Goal: Information Seeking & Learning: Learn about a topic

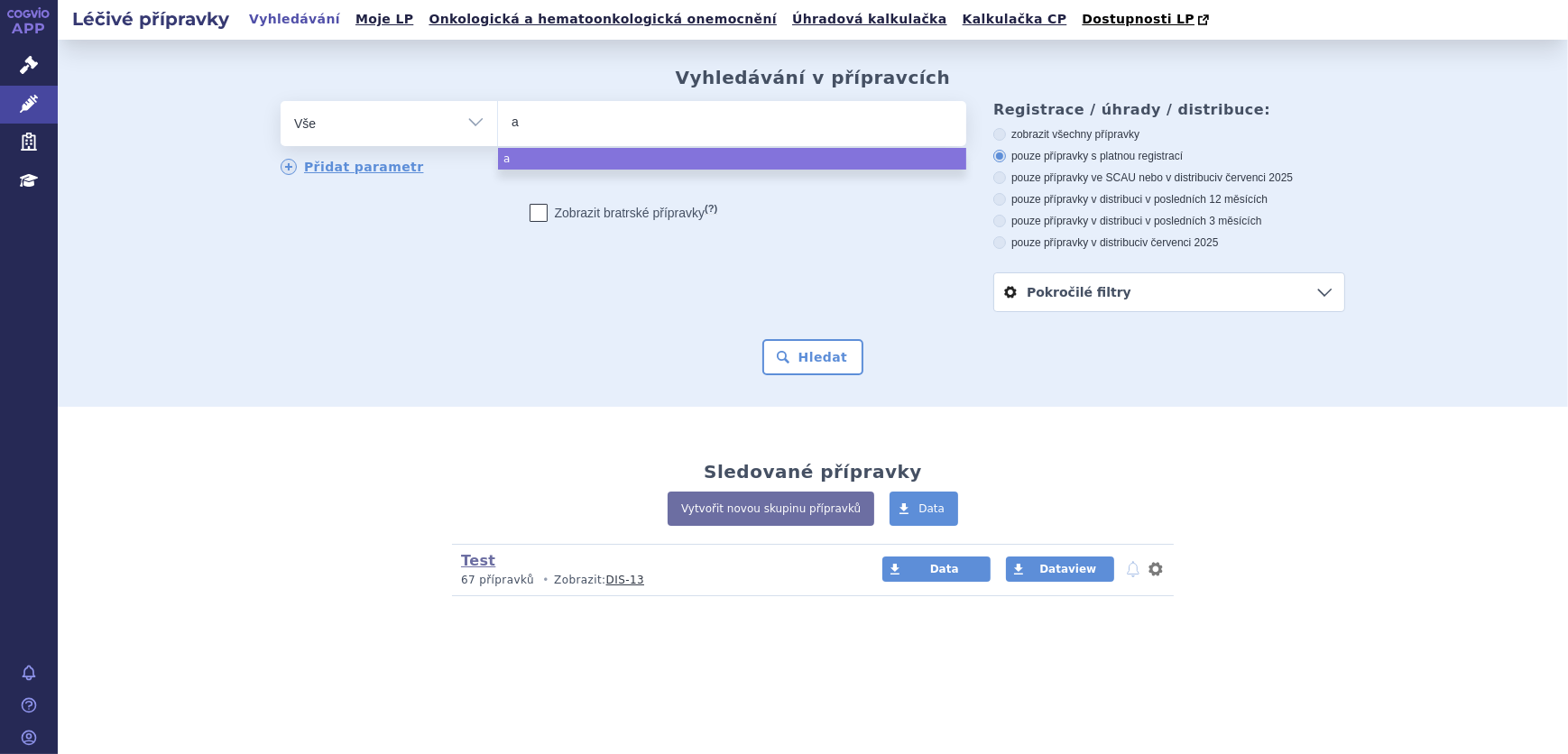
type input "av"
type input "avo"
type input "avon"
type input "avone"
type input "[MEDICAL_DATA]"
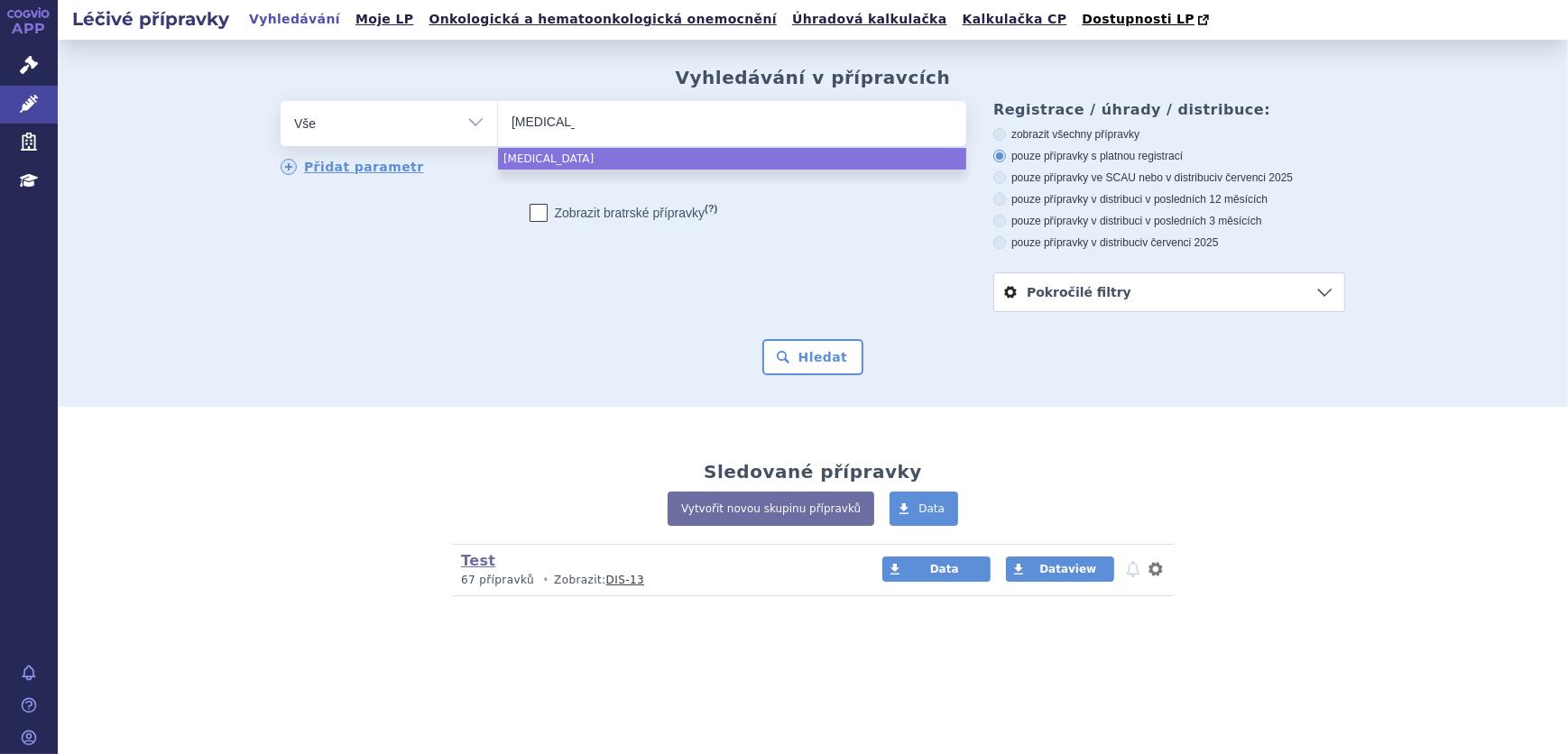
select select "[MEDICAL_DATA]"
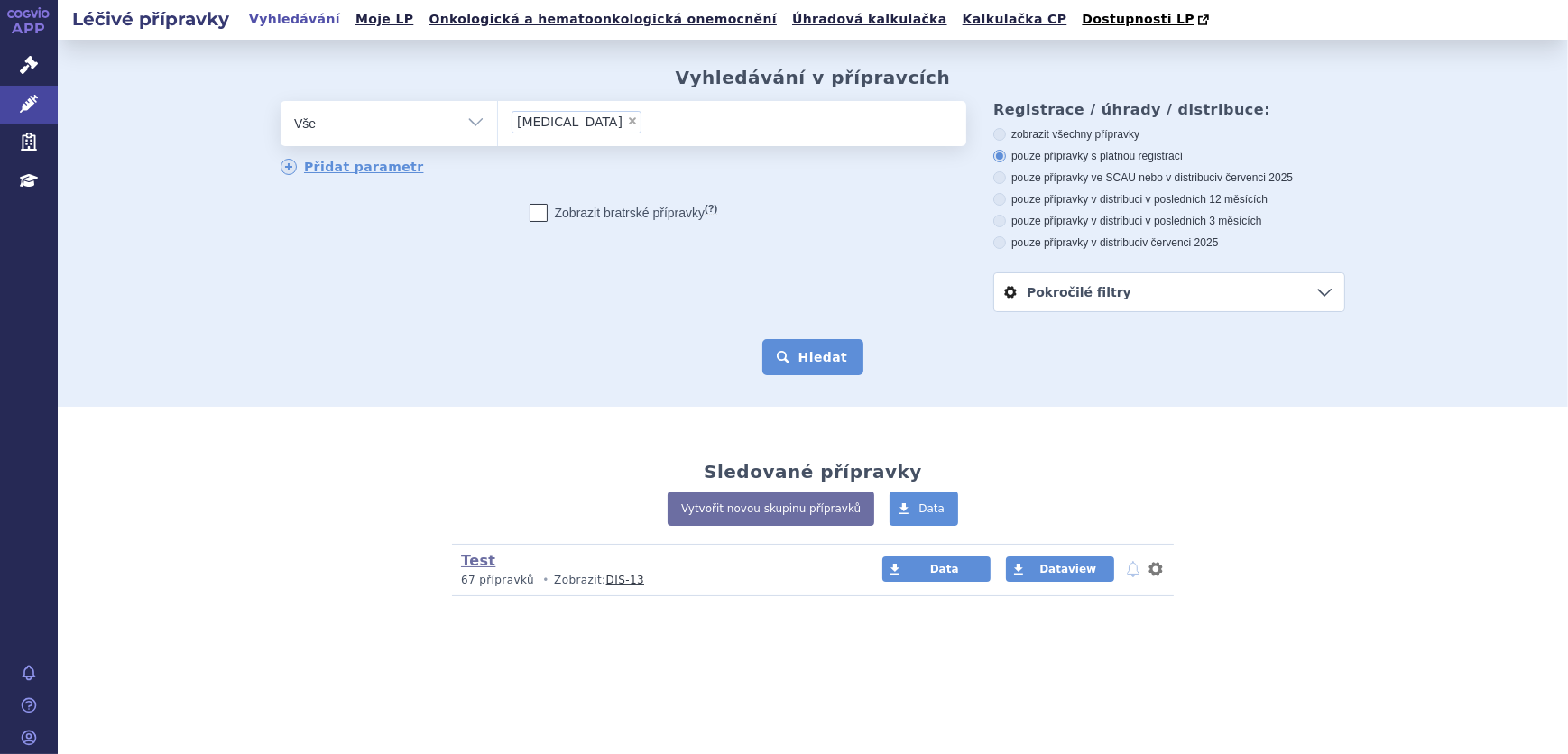
click at [828, 350] on button "Hledat" at bounding box center [813, 357] width 102 height 36
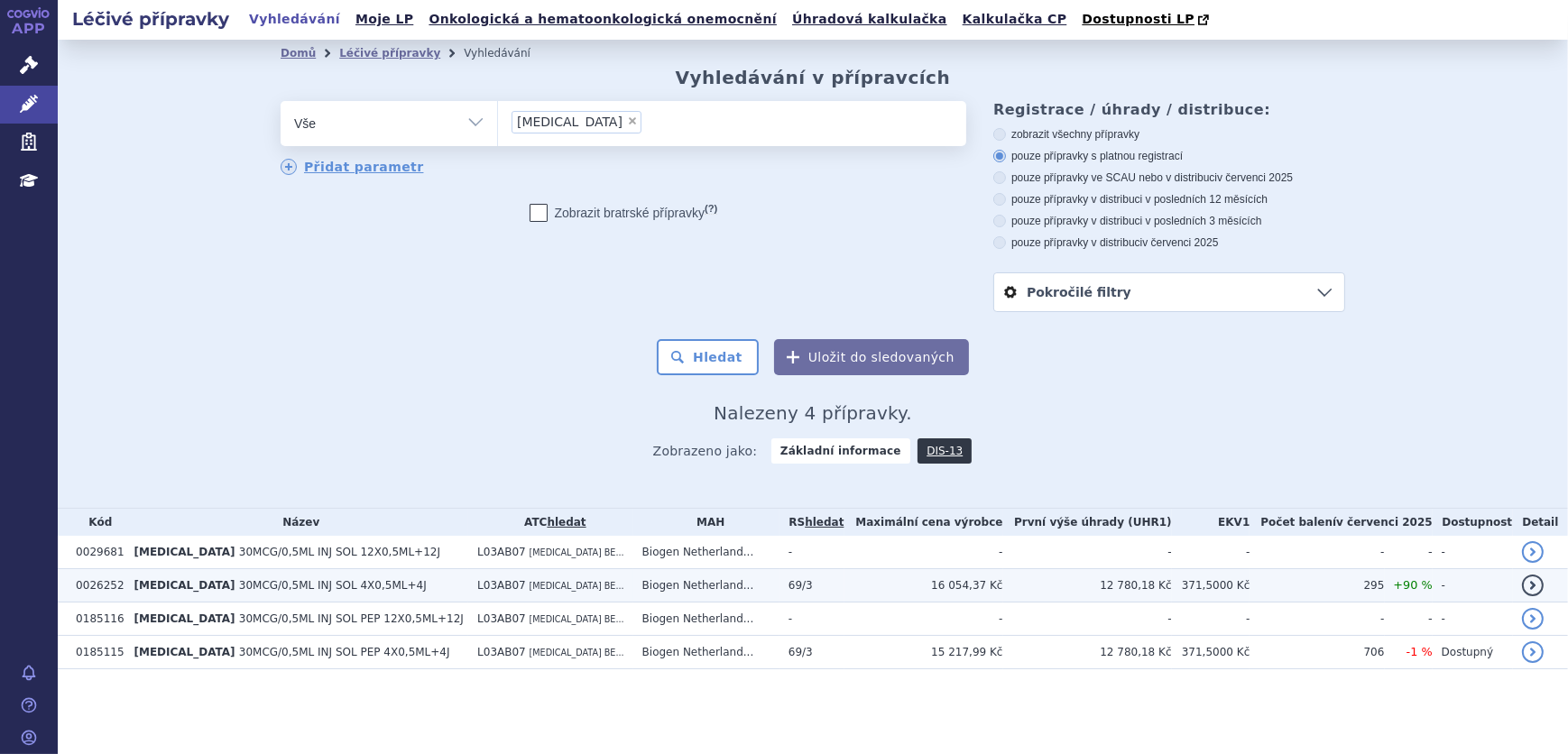
click at [597, 592] on td "L03AB07 INTERFERON BE..." at bounding box center [551, 587] width 165 height 34
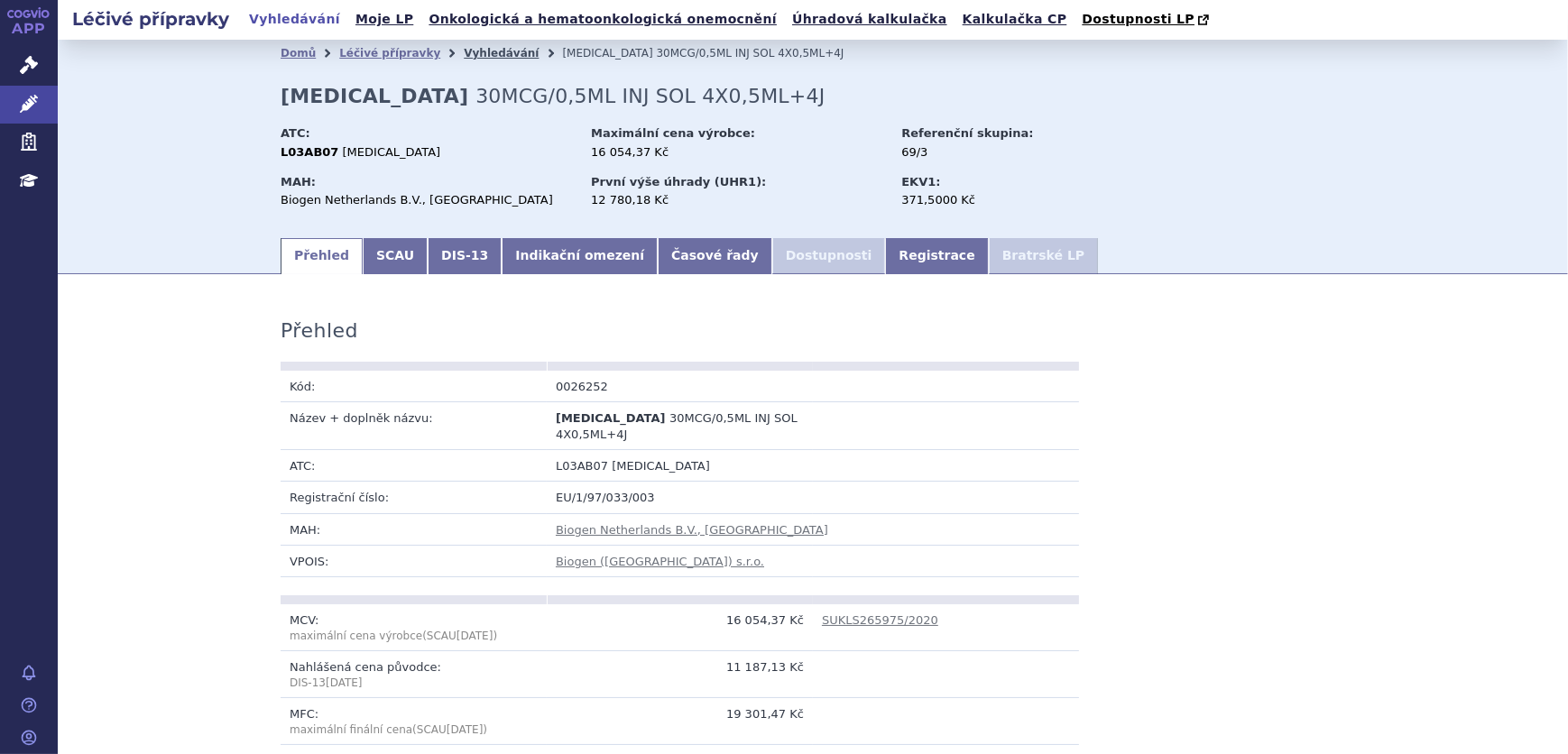
click at [482, 55] on link "Vyhledávání" at bounding box center [501, 53] width 75 height 12
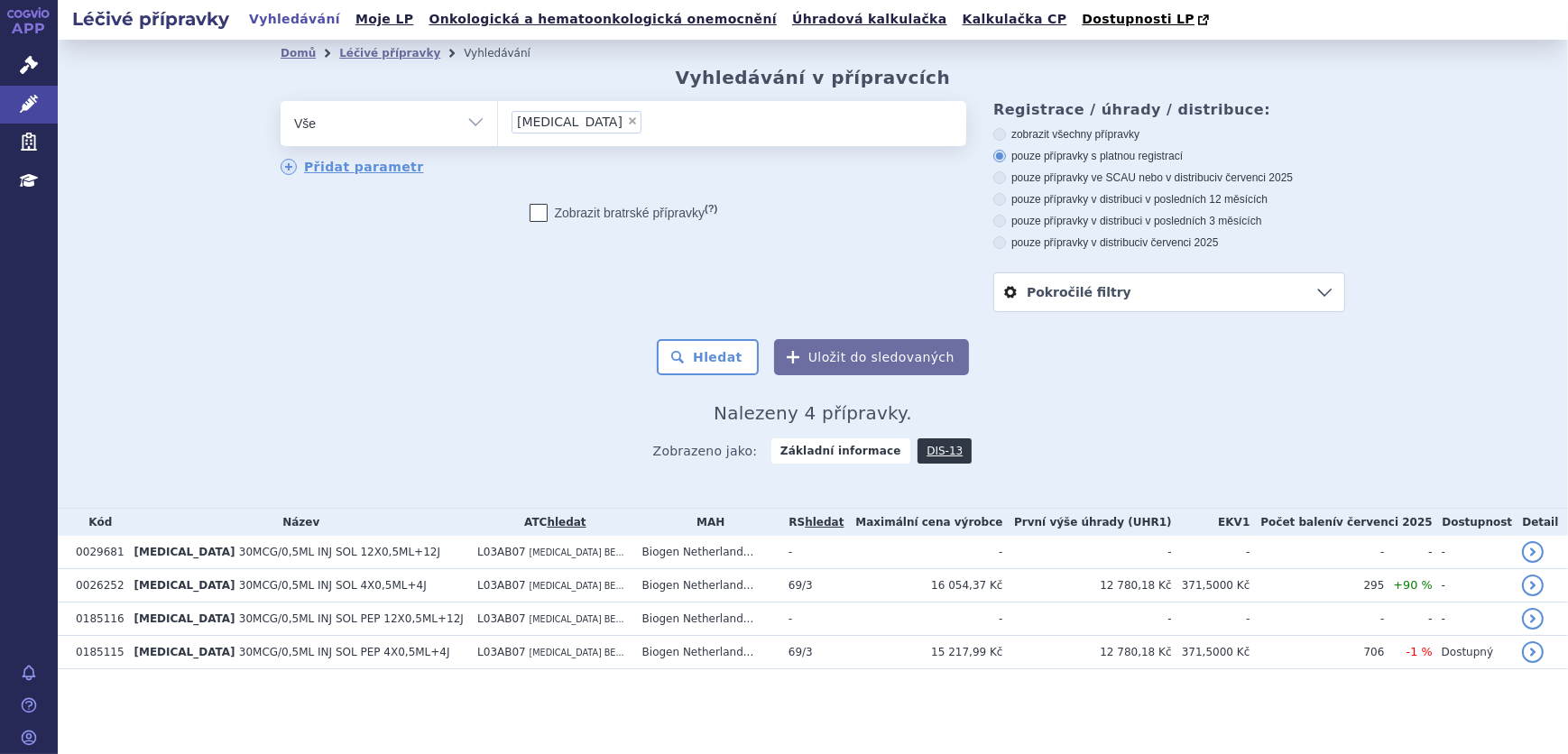
click at [627, 124] on span "×" at bounding box center [633, 121] width 11 height 11
click at [498, 124] on select "avonex" at bounding box center [497, 123] width 1 height 45
select select
type input "bet"
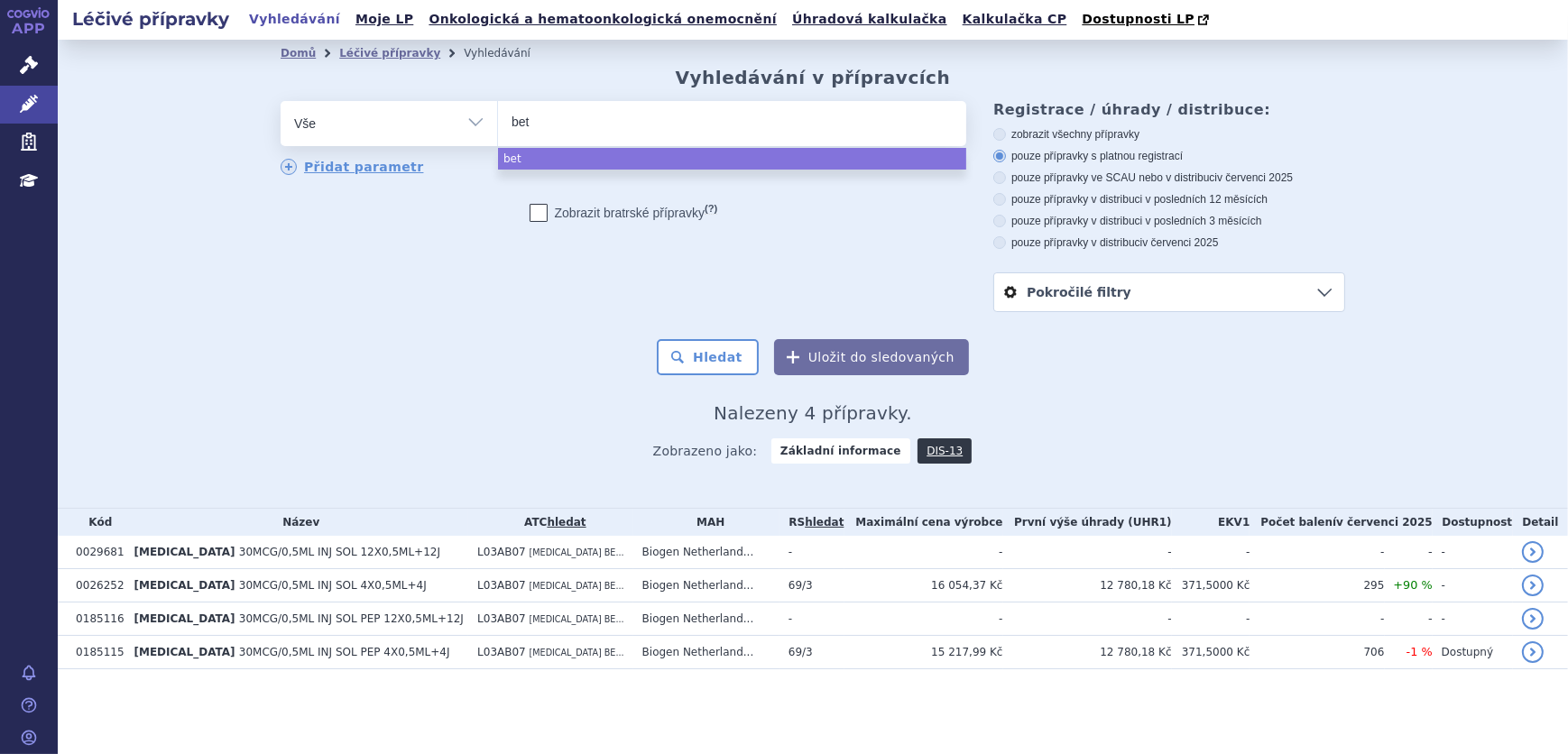
type input "beta"
type input "betaf"
type input "betafo"
type input "betafon"
type input "betafo"
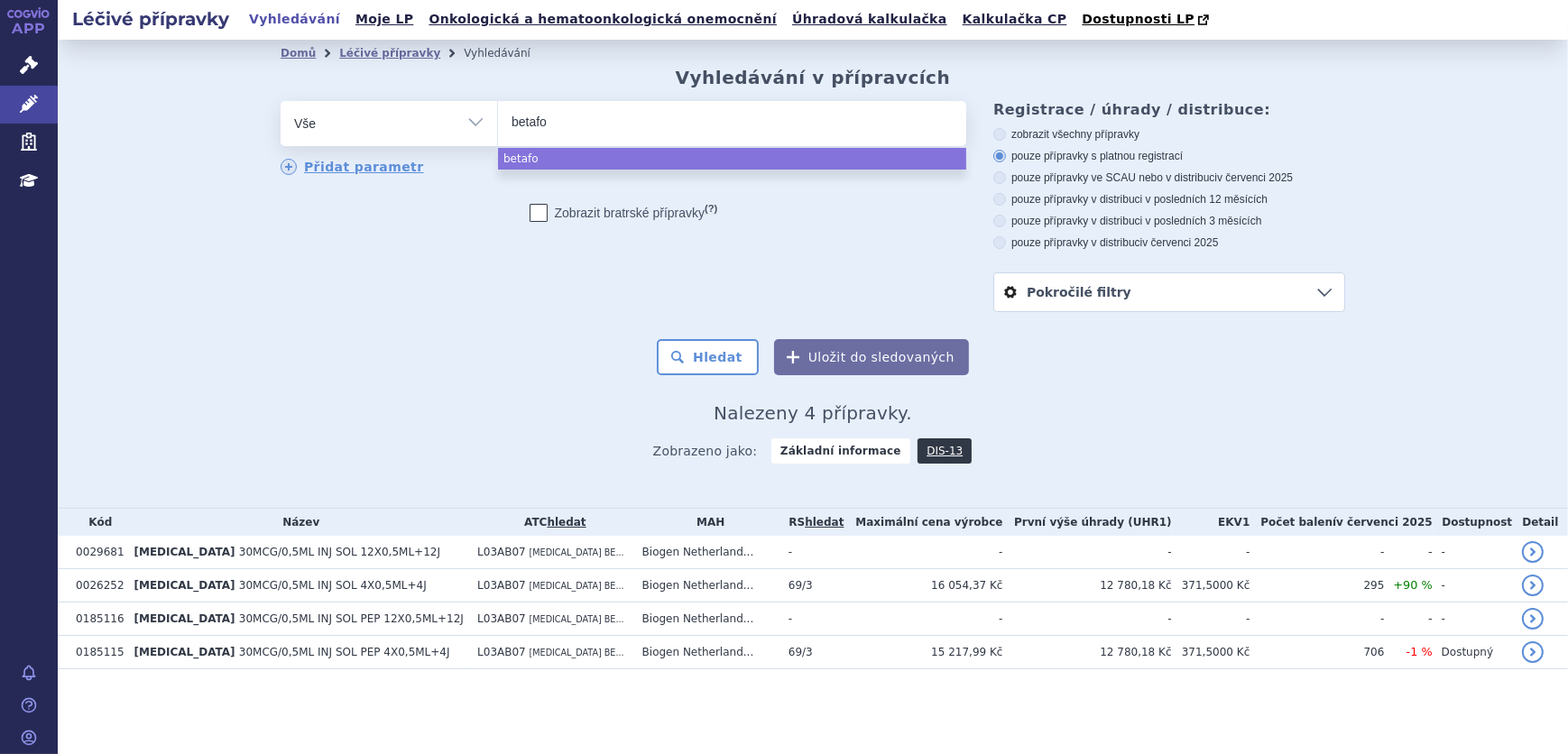
type input "betaf"
type input "betafr"
type input "betafro"
type input "betafron"
select select "betafron"
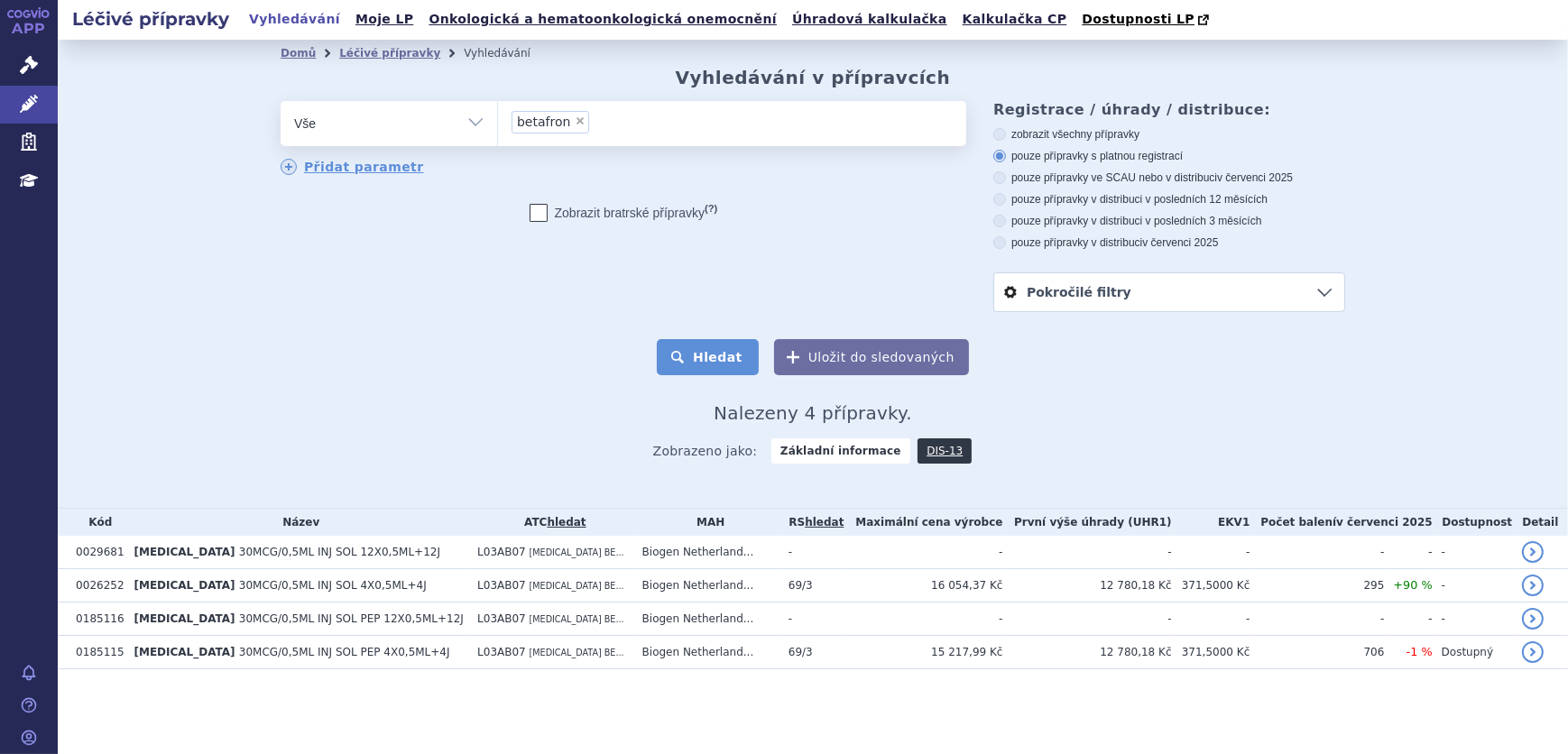
click at [707, 363] on button "Hledat" at bounding box center [708, 357] width 102 height 36
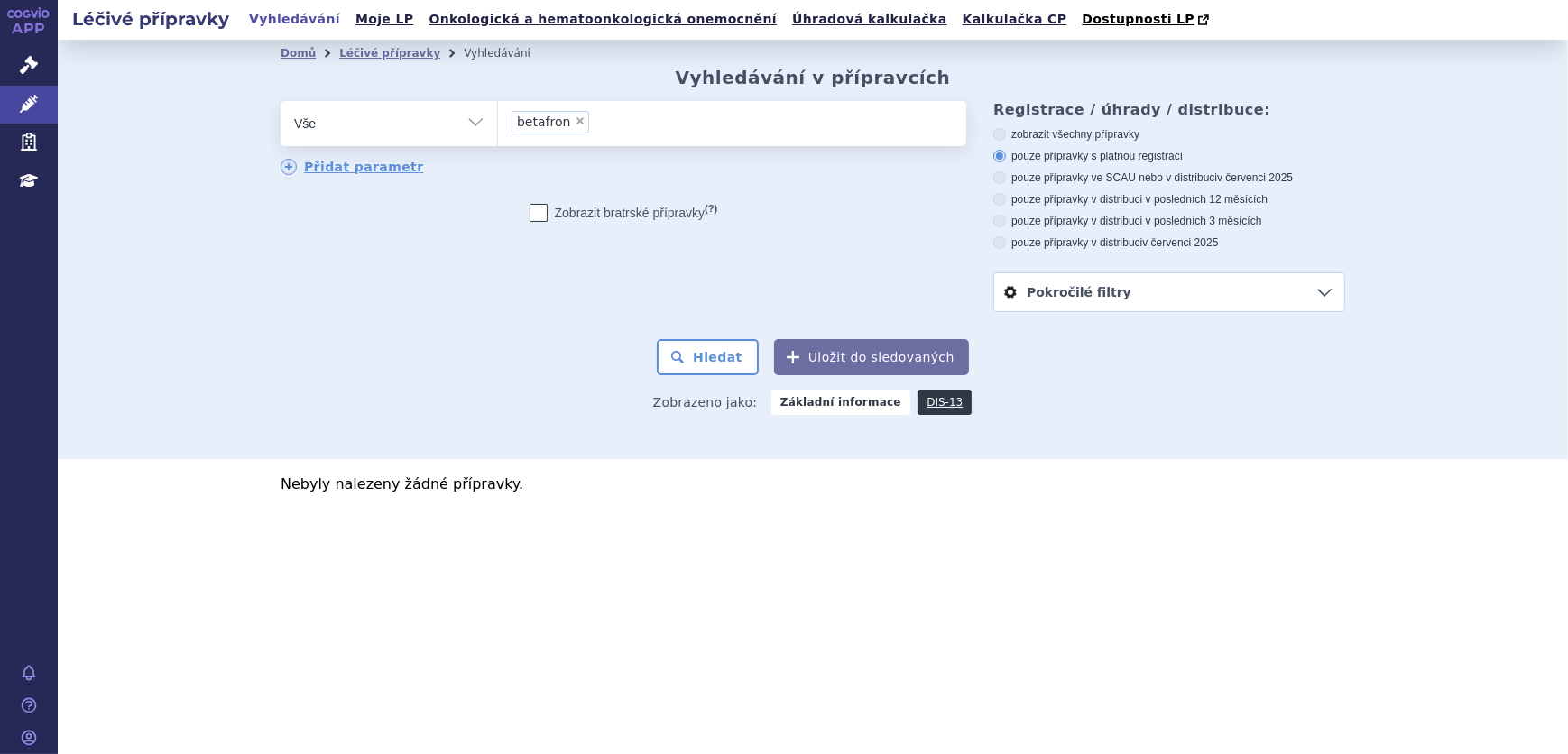
click at [574, 123] on span "×" at bounding box center [580, 121] width 11 height 11
click at [498, 123] on select "betafron" at bounding box center [497, 123] width 1 height 45
select select
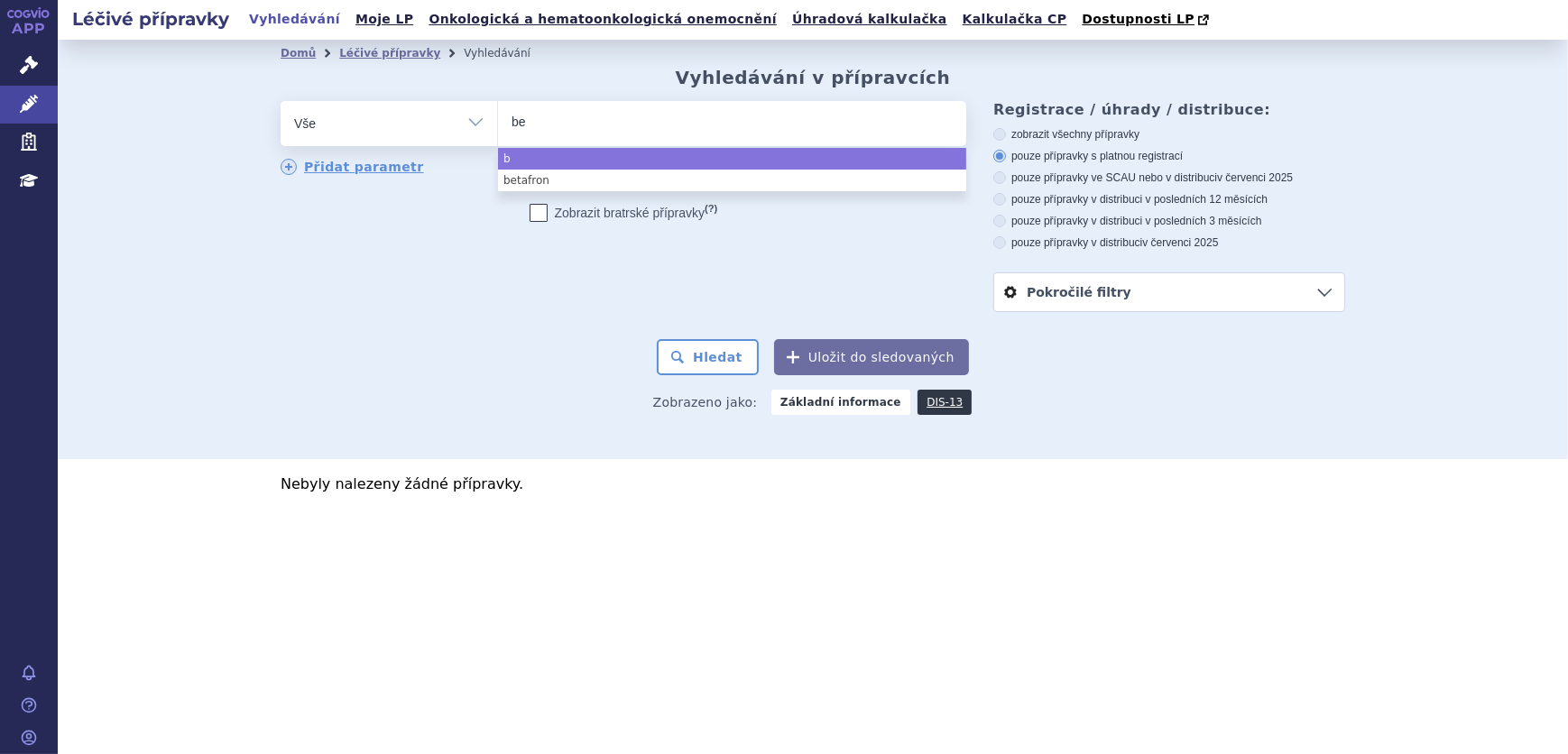
type input "bet"
type input "beta"
type input "betafe"
type input "betafer"
type input "betafero"
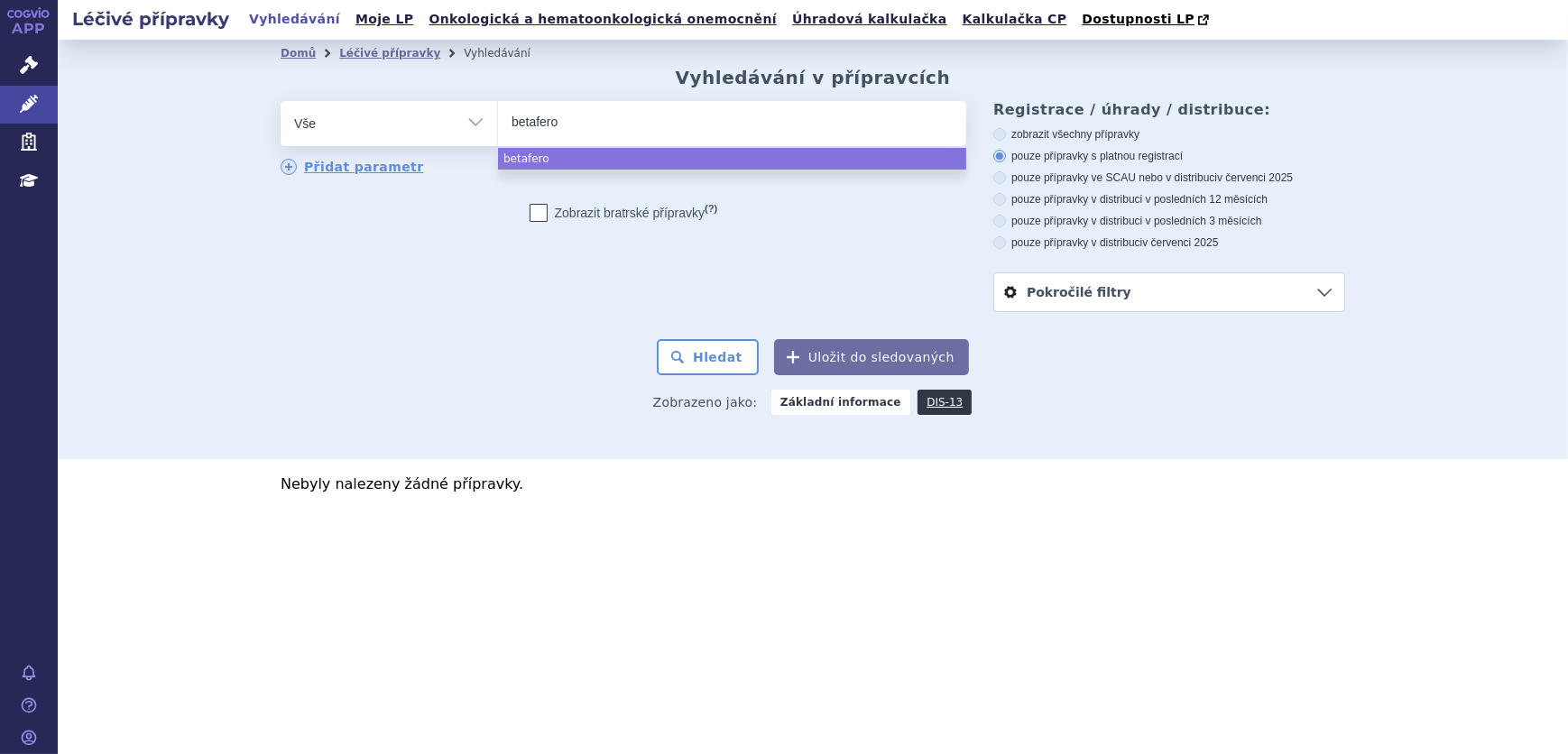
type input "betaferon"
select select "betaferon"
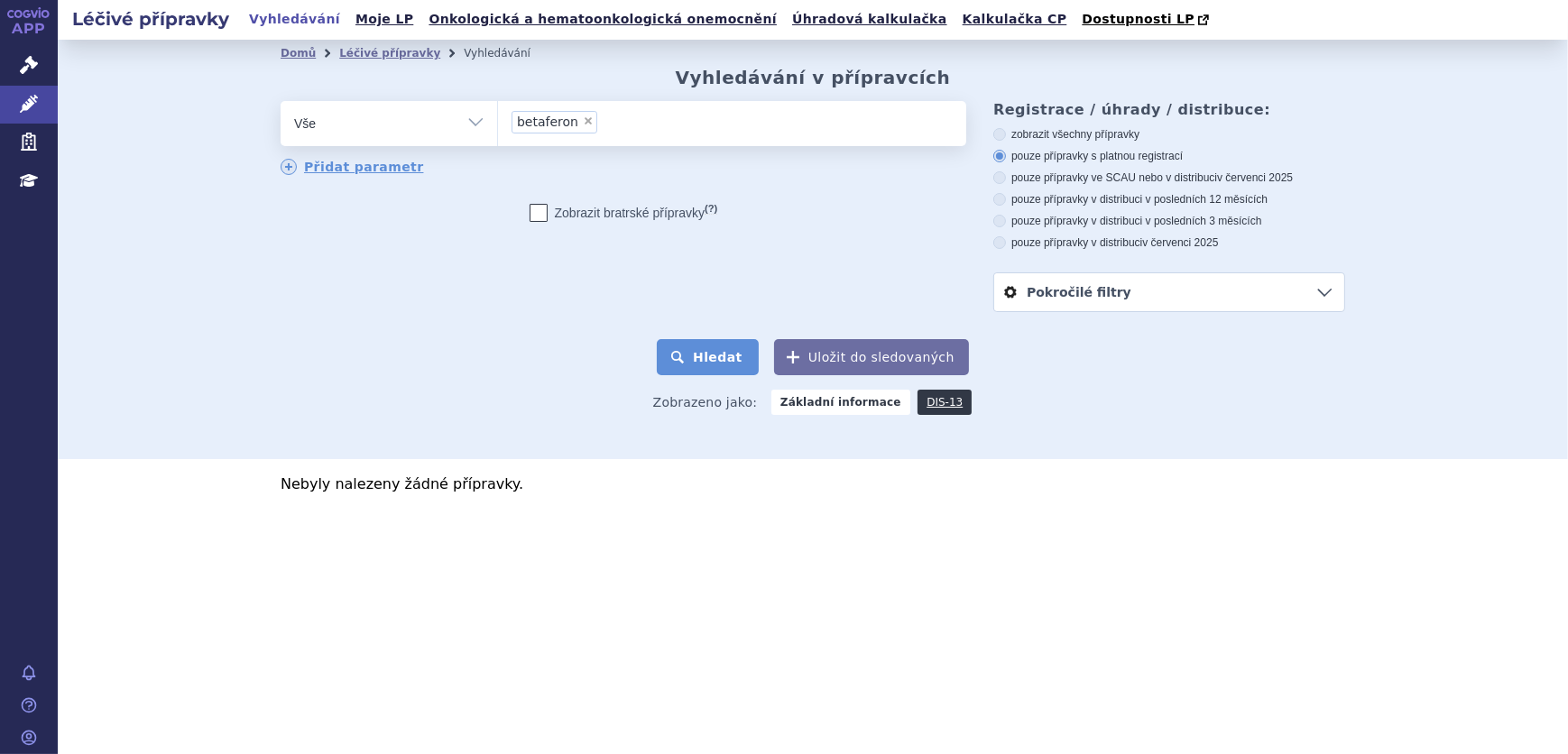
click at [748, 363] on button "Hledat" at bounding box center [708, 357] width 102 height 36
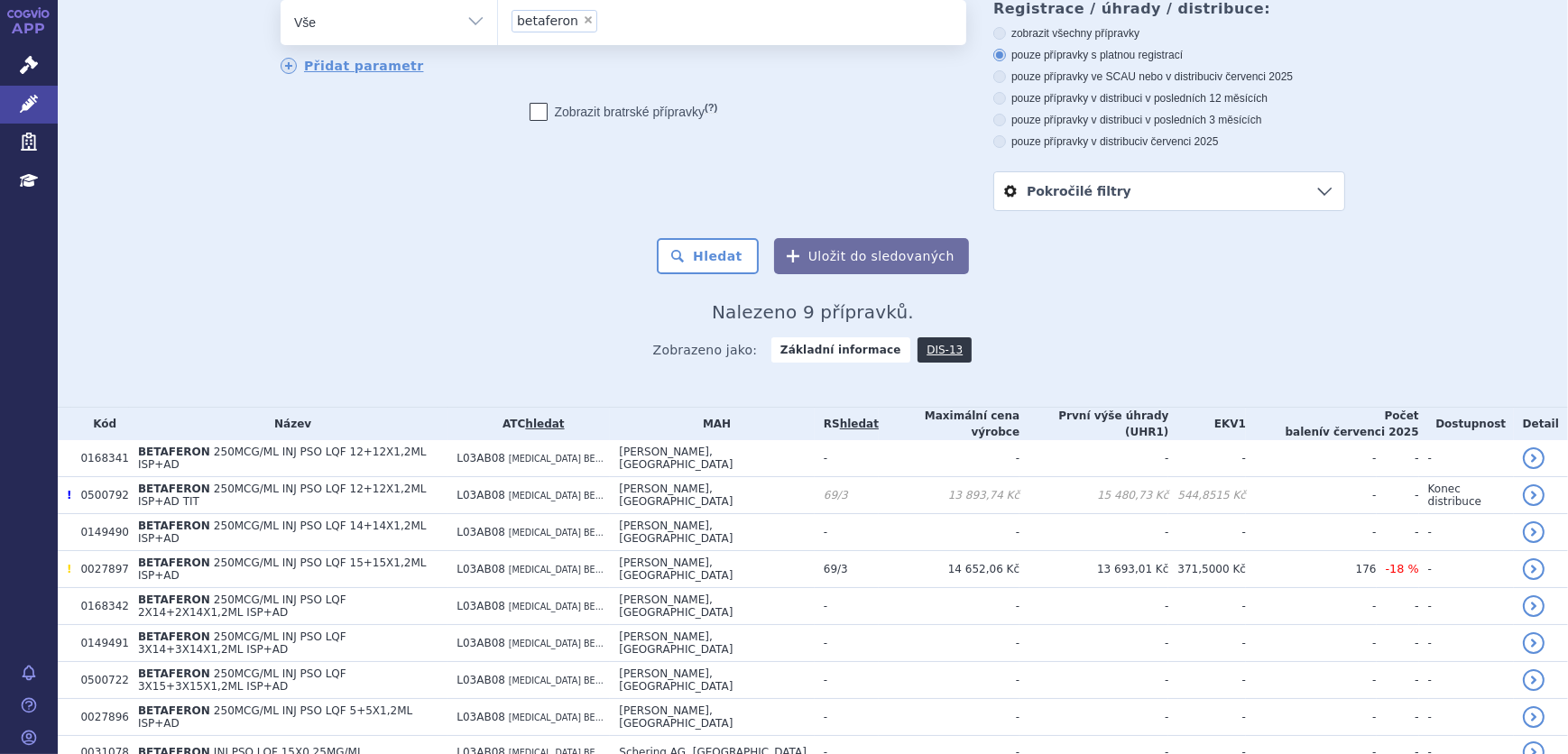
scroll to position [72, 0]
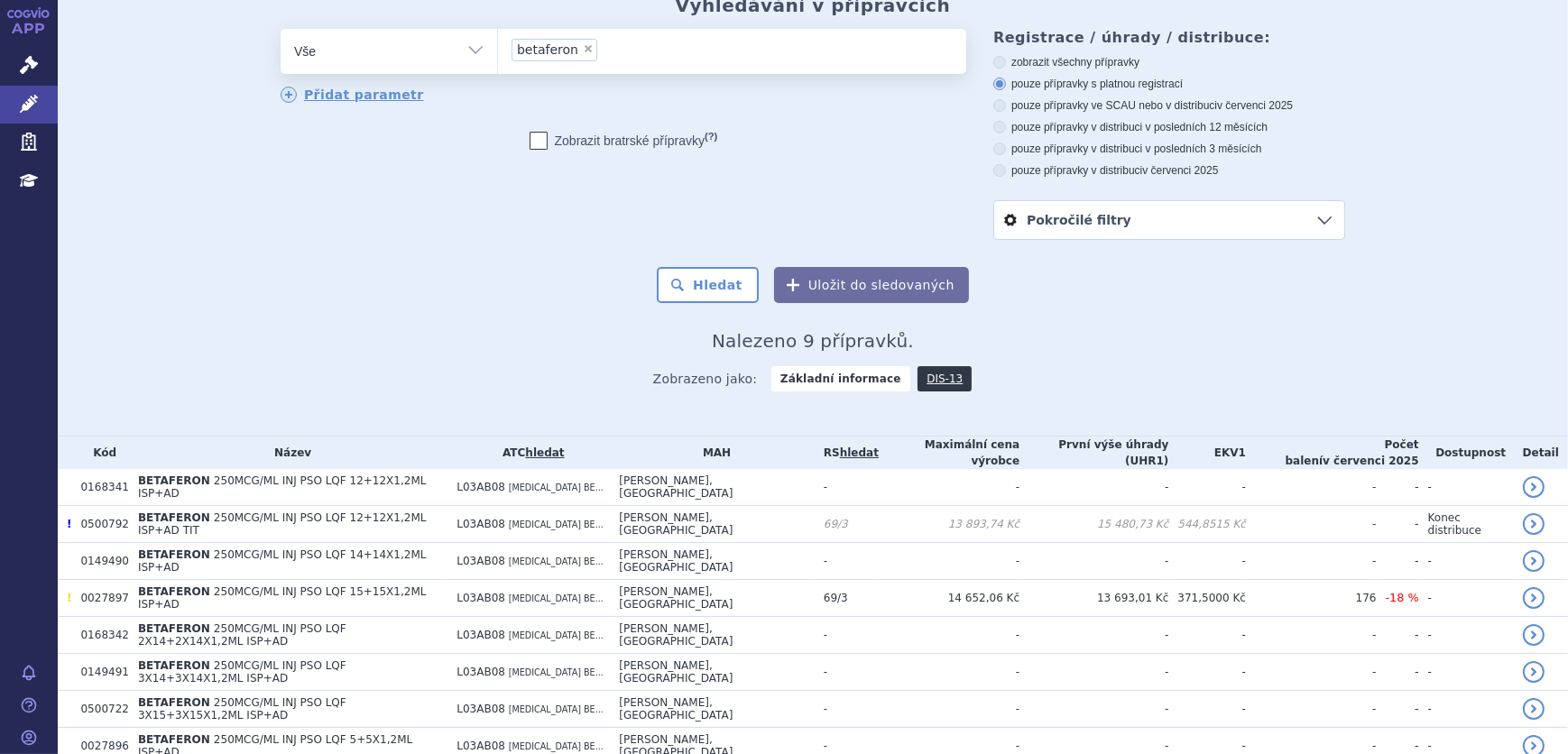
click at [583, 48] on span "×" at bounding box center [588, 49] width 11 height 11
click at [498, 48] on select "betaferon" at bounding box center [497, 51] width 1 height 45
select select
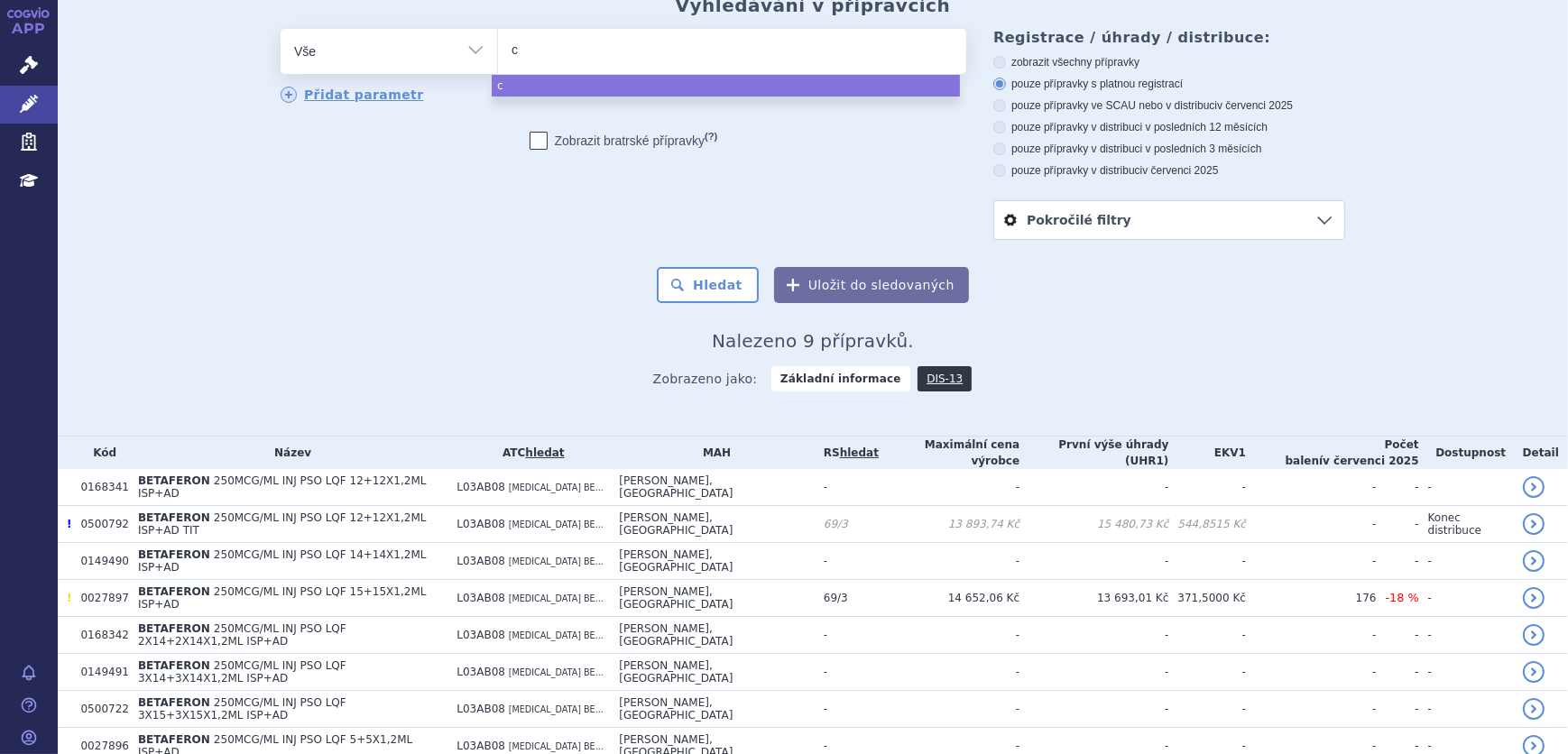
type input "co"
type input "copa"
type input "copax"
type input "copaxo"
type input "copaxon"
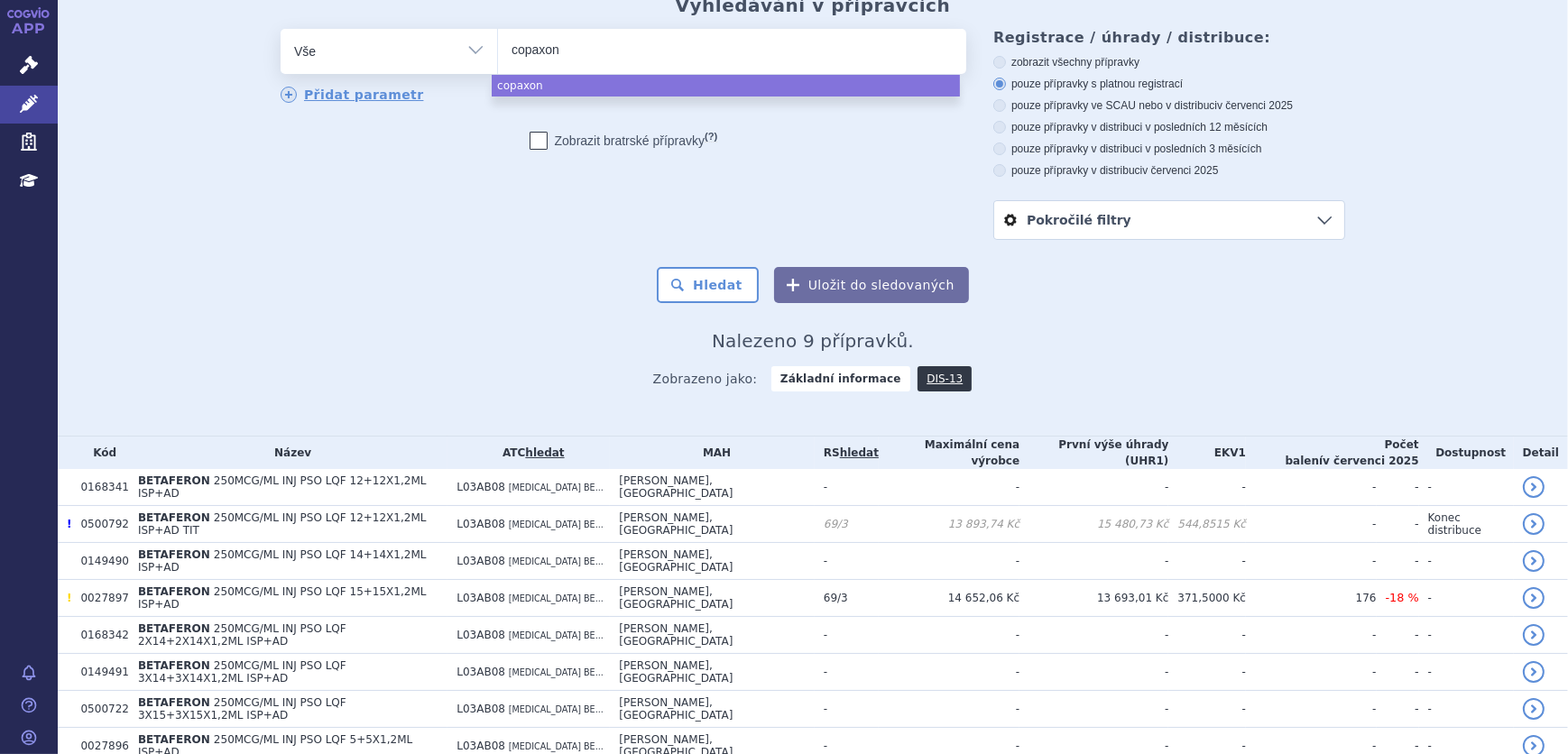
type input "copaxone"
select select "[MEDICAL_DATA]"
click at [689, 275] on button "Hledat" at bounding box center [708, 285] width 102 height 36
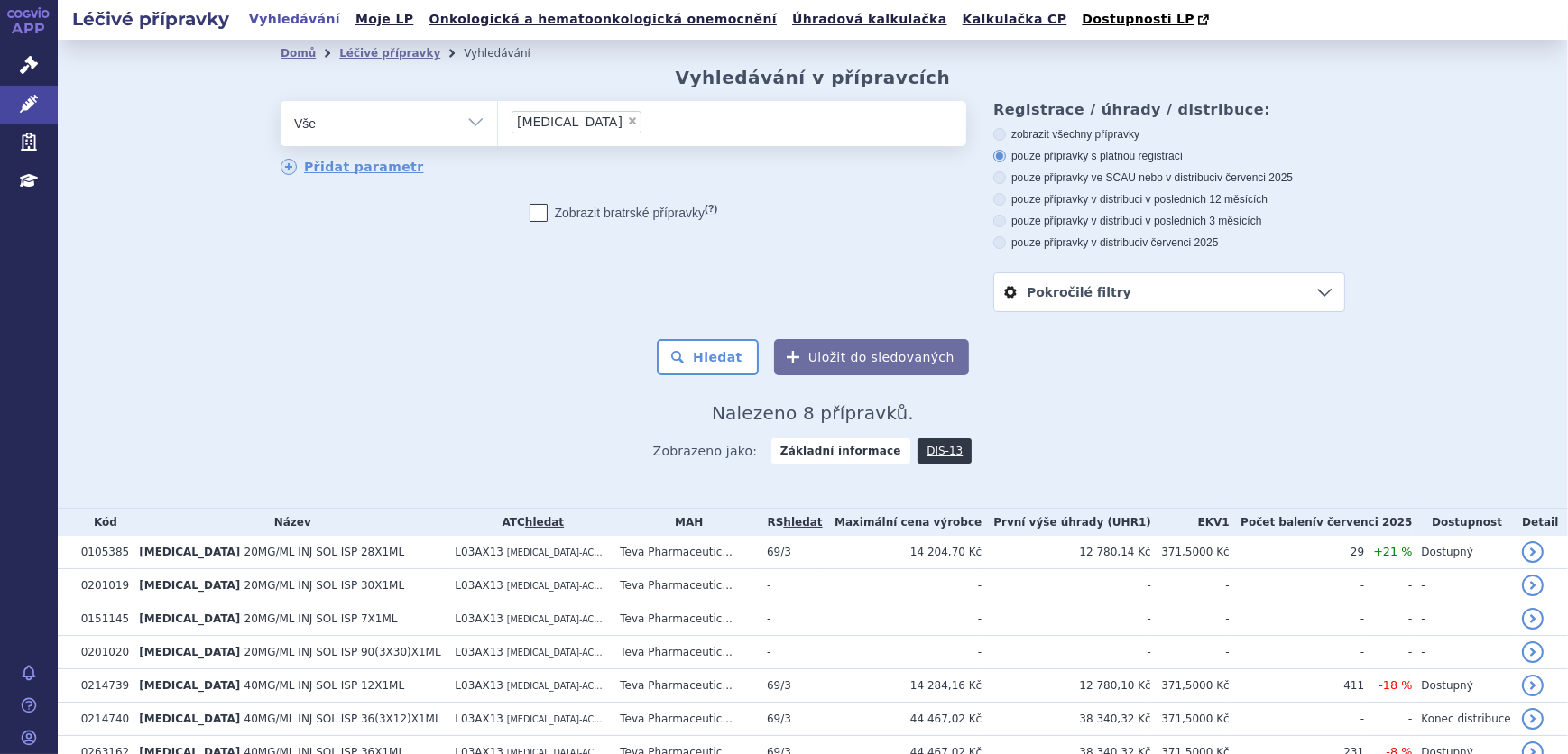
click at [627, 123] on span "×" at bounding box center [633, 121] width 11 height 11
click at [498, 123] on select "copaxone" at bounding box center [497, 123] width 1 height 45
select select
paste input "PLEGRIDY"
type input "PLEGRIDY"
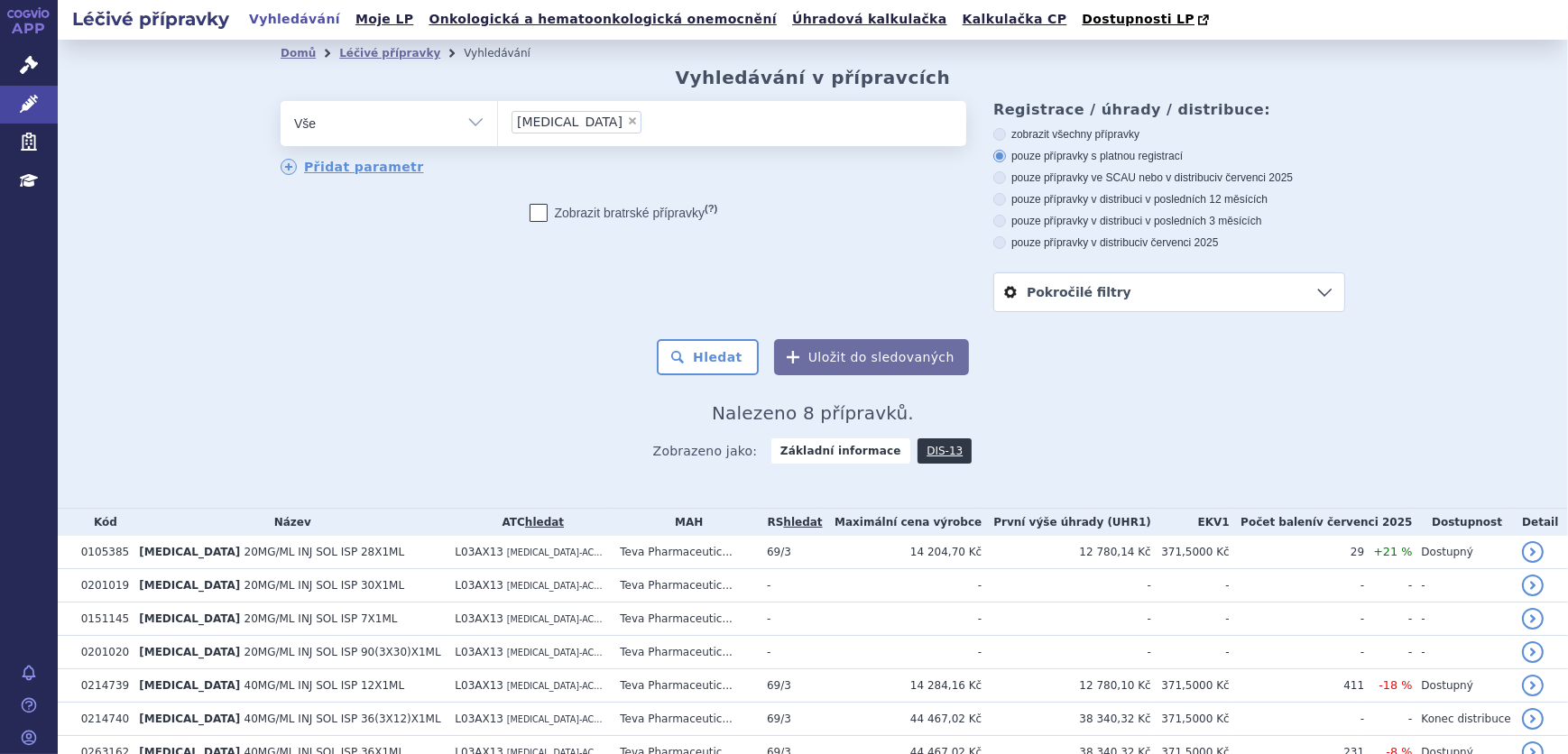
select select "PLEGRIDY"
click at [697, 359] on button "Hledat" at bounding box center [708, 357] width 102 height 36
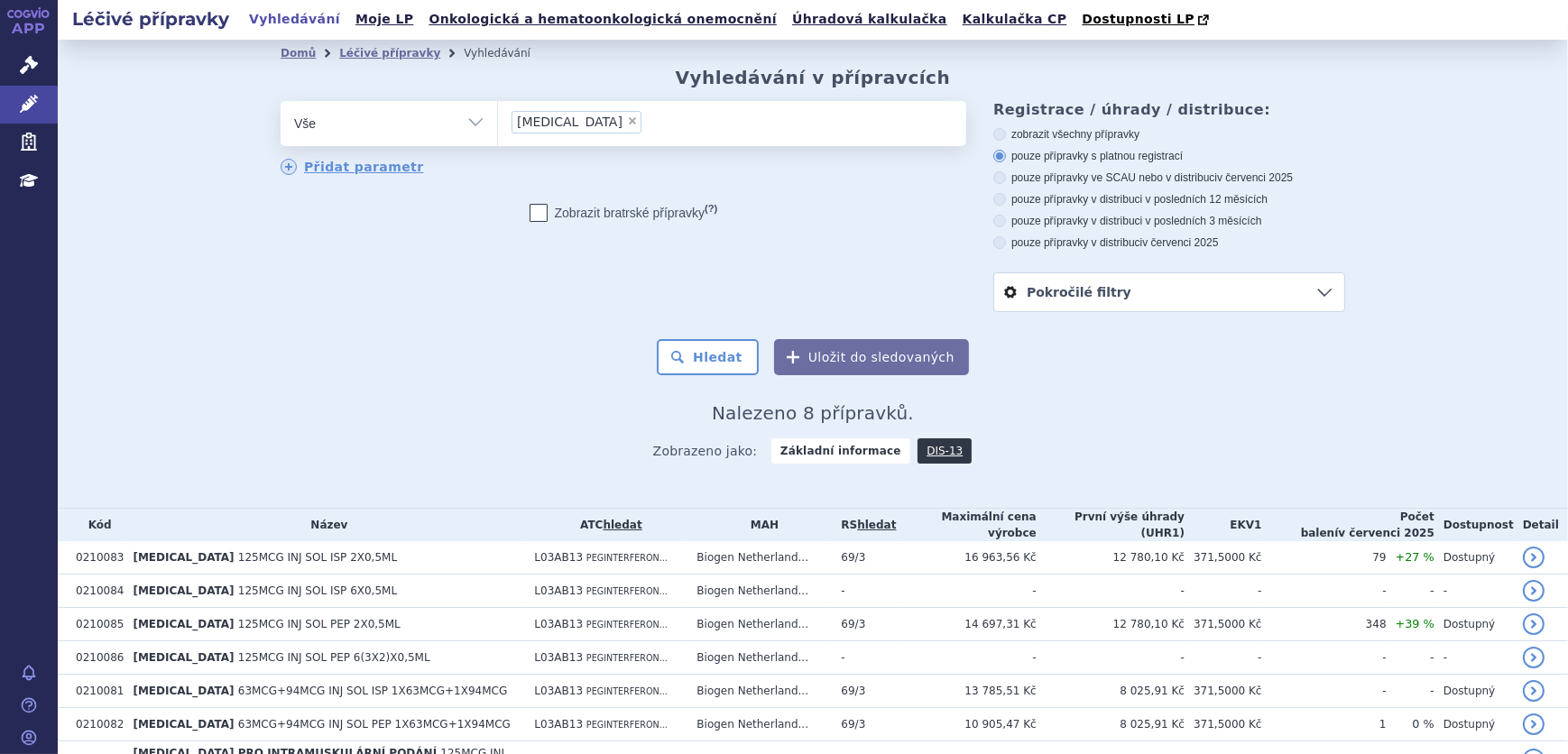
click at [627, 118] on span "×" at bounding box center [633, 121] width 11 height 11
click at [498, 118] on select "[MEDICAL_DATA]" at bounding box center [497, 123] width 1 height 45
select select
type input "PLEGRIDY PRO INTRAMUSKULÁRNÍ PODÁNÍ"
select select "PLEGRIDY PRO INTRAMUSKULÁRNÍ PODÁNÍ"
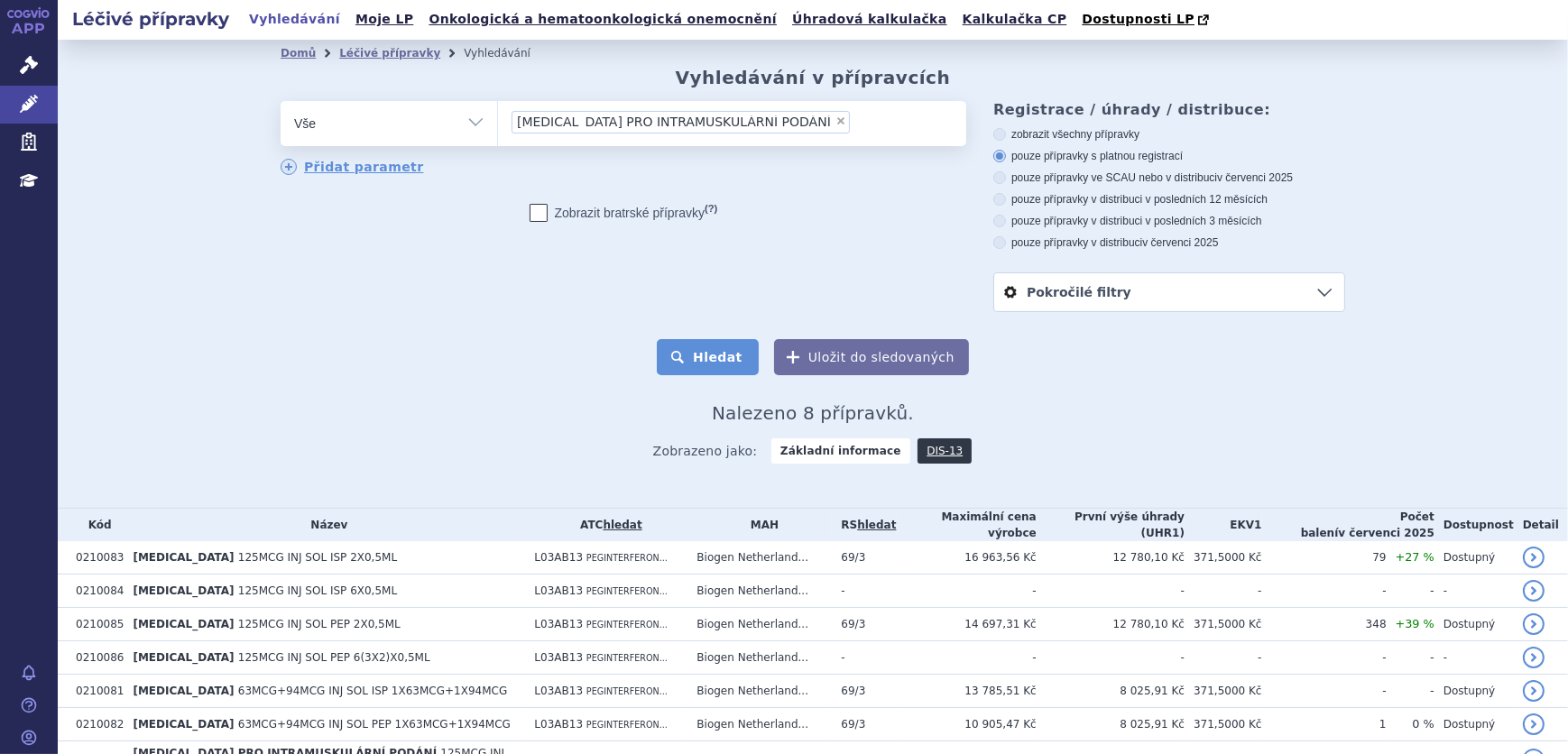
click at [708, 360] on button "Hledat" at bounding box center [708, 357] width 102 height 36
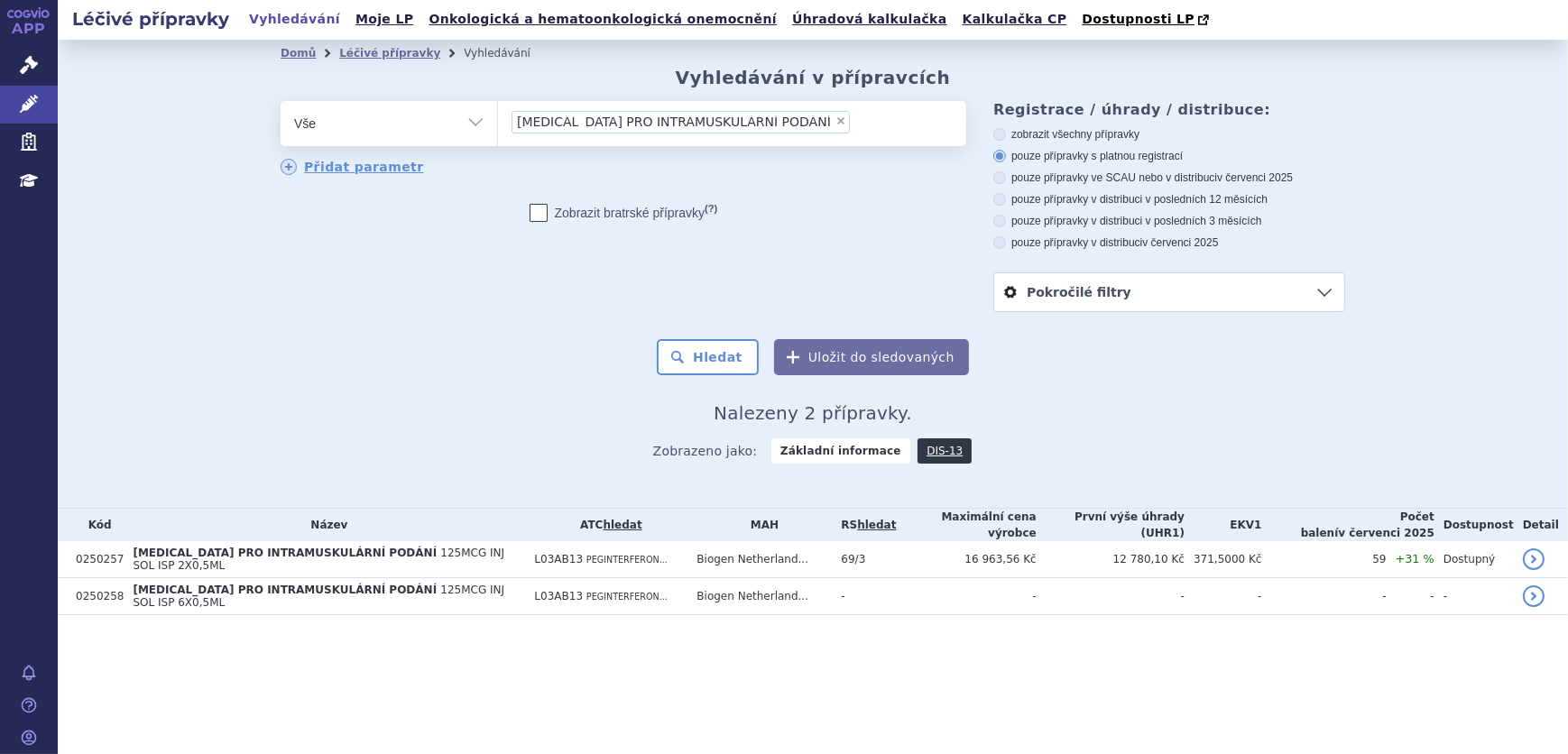
click at [836, 123] on span "×" at bounding box center [841, 121] width 11 height 11
click at [498, 123] on select "PLEGRIDY PRO INTRAMUSKULÁRNÍ PODÁNÍ" at bounding box center [497, 123] width 1 height 45
select select
paste input "REBIF"
type input "REBIF"
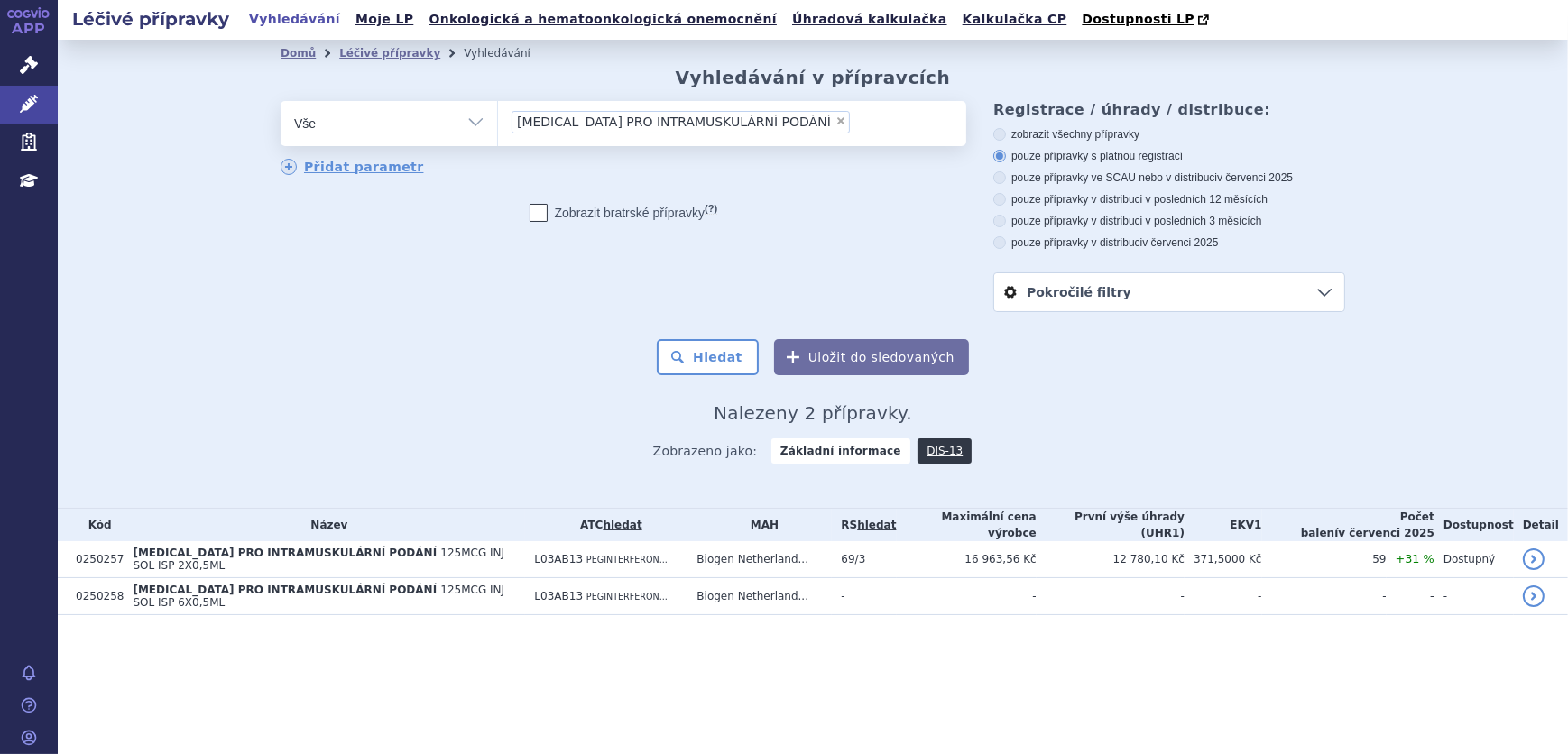
select select "REBIF"
click at [722, 356] on button "Hledat" at bounding box center [708, 357] width 102 height 36
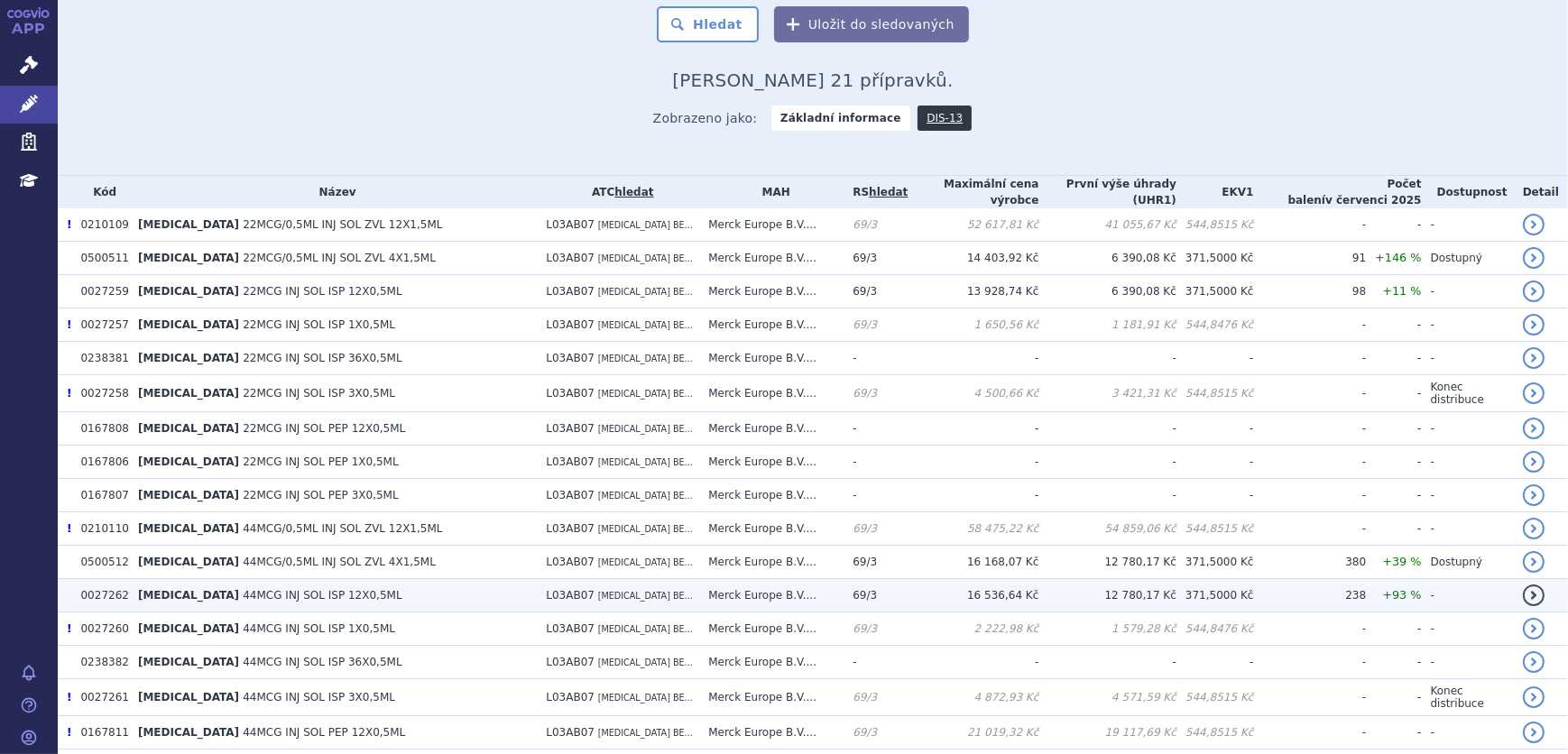
scroll to position [390, 0]
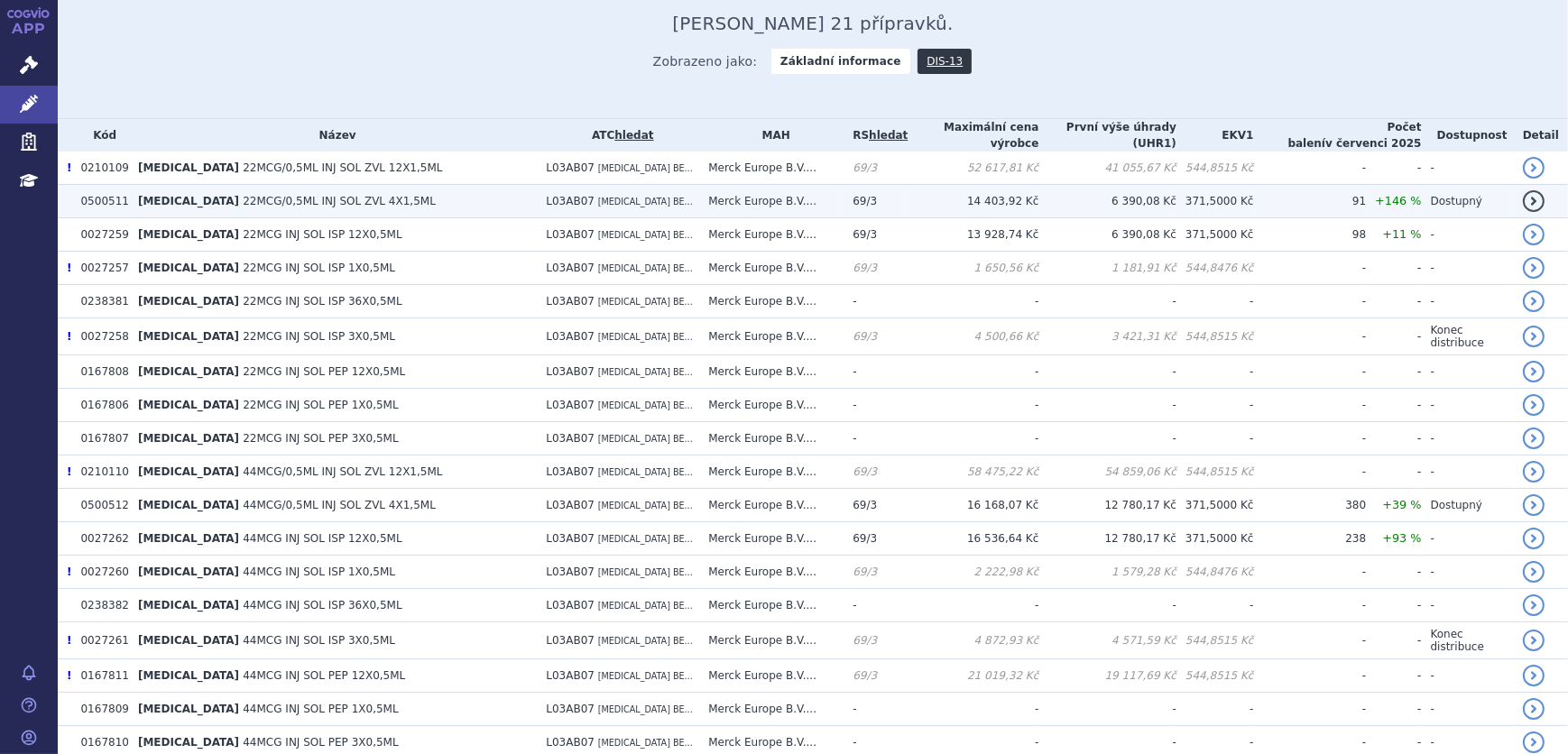
click at [285, 197] on span "22MCG/0,5ML INJ SOL ZVL 4X1,5ML" at bounding box center [338, 200] width 193 height 12
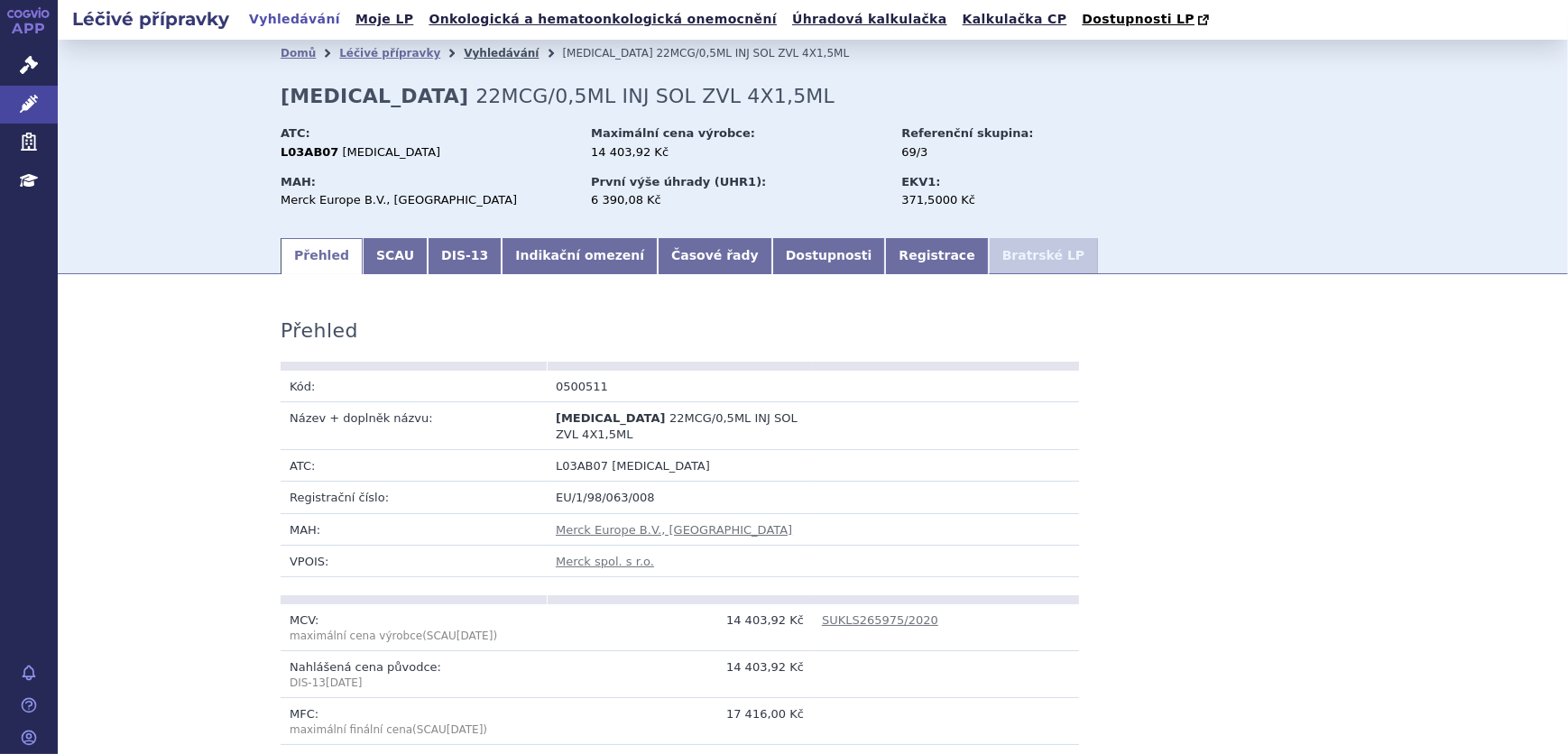
click at [478, 54] on link "Vyhledávání" at bounding box center [501, 53] width 75 height 12
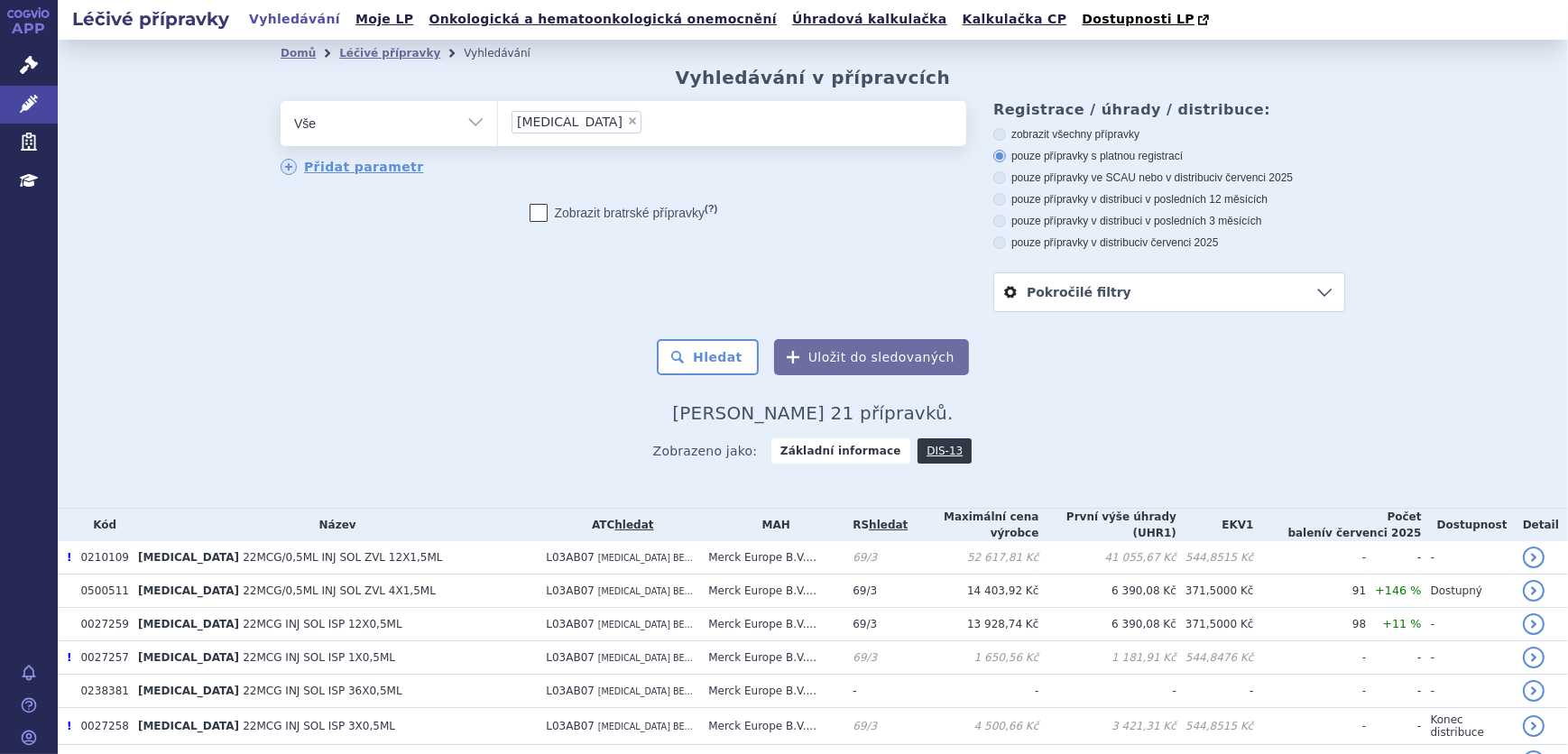
click at [627, 118] on span "×" at bounding box center [633, 121] width 11 height 11
click at [498, 118] on select "[MEDICAL_DATA]" at bounding box center [497, 123] width 1 height 45
select select
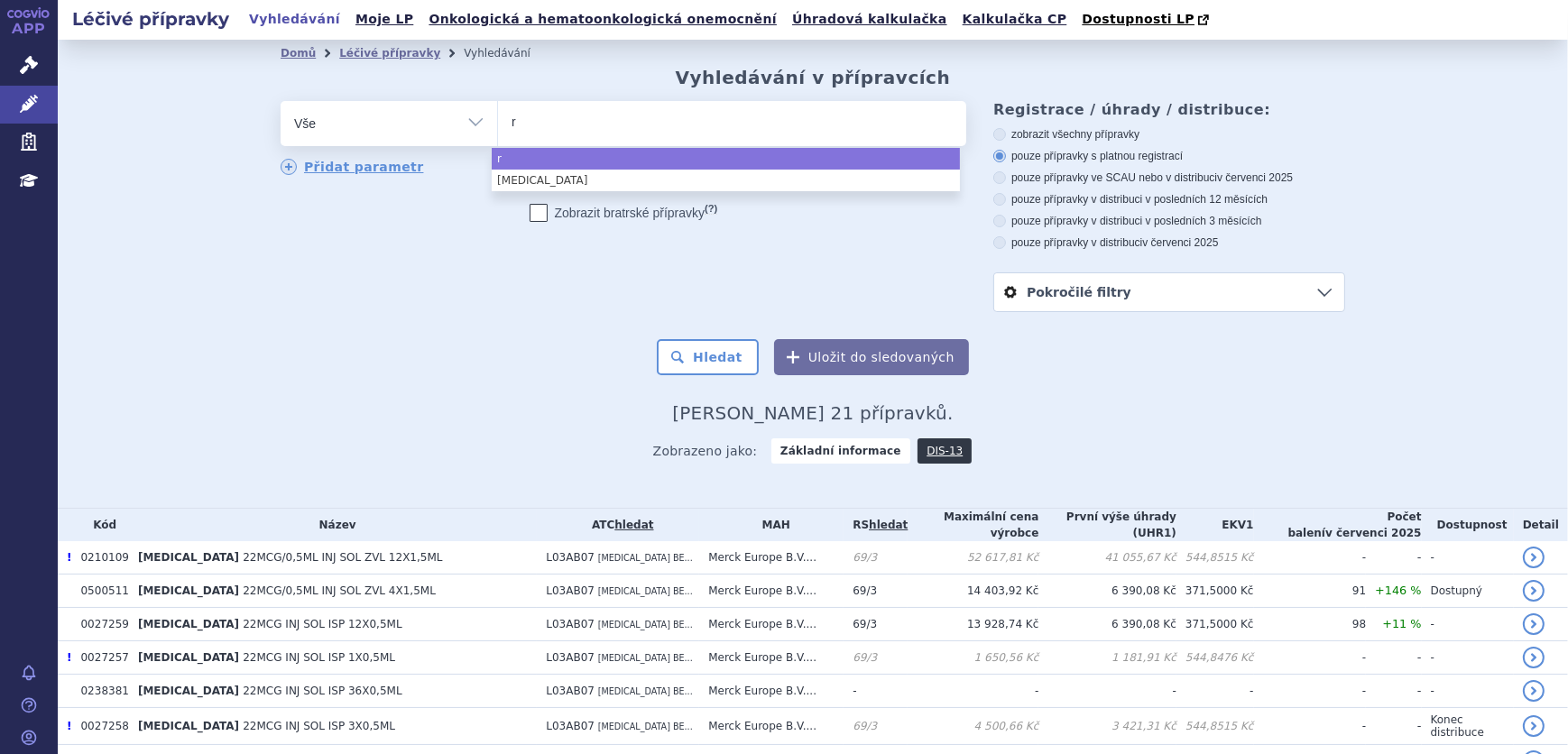
type input "re"
type input "remu"
type input "remur"
type input "remure"
type input "remurel"
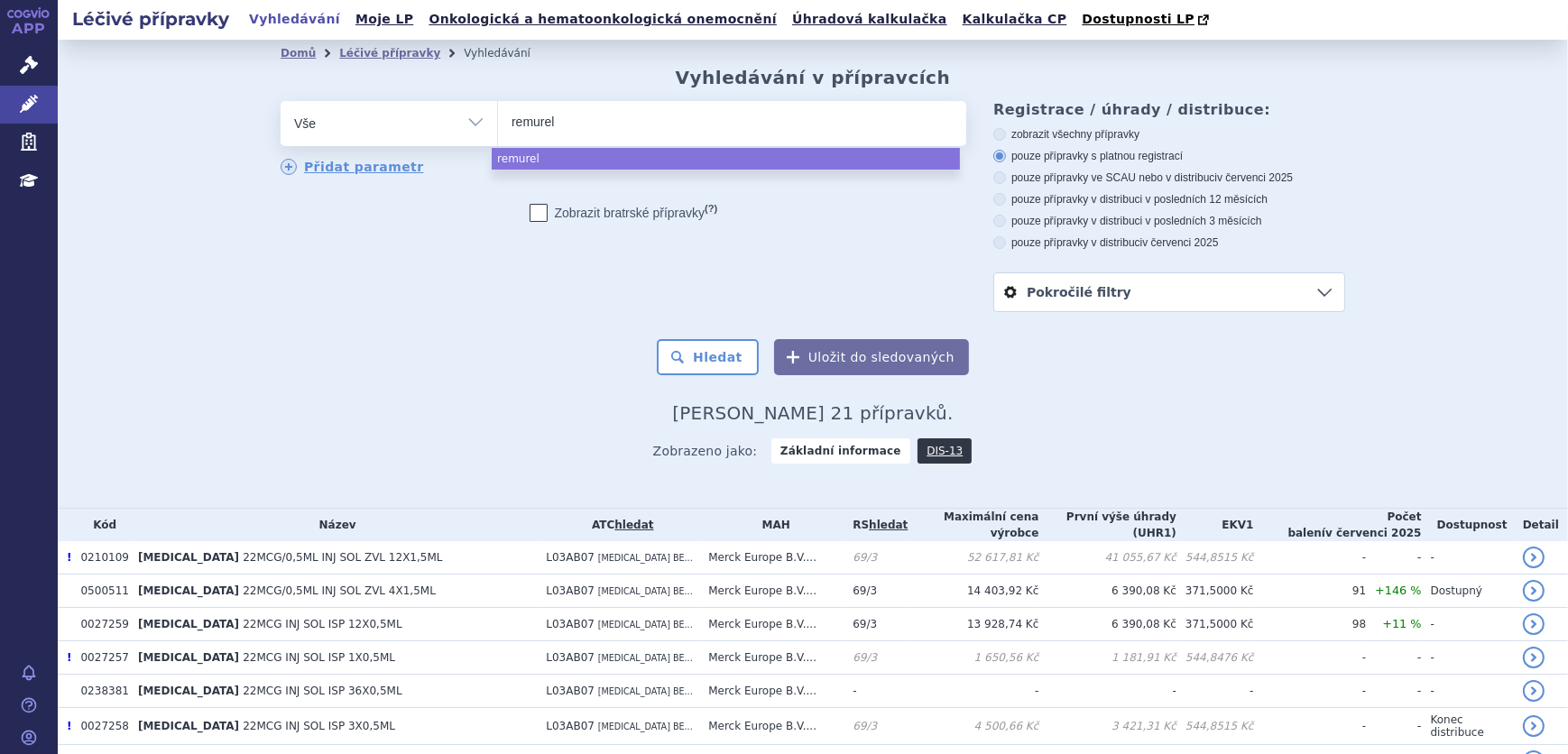
select select "remurel"
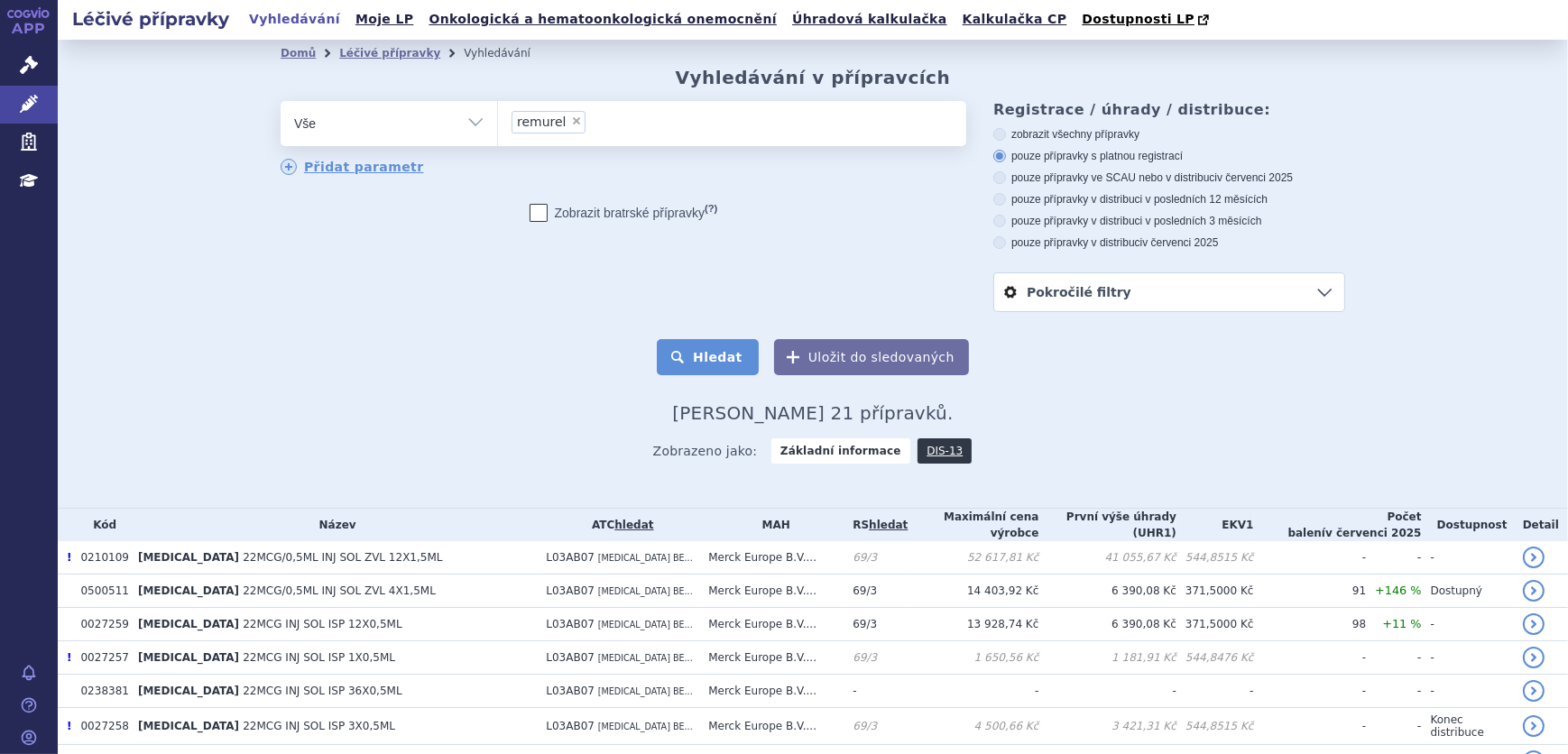
click at [718, 348] on button "Hledat" at bounding box center [708, 357] width 102 height 36
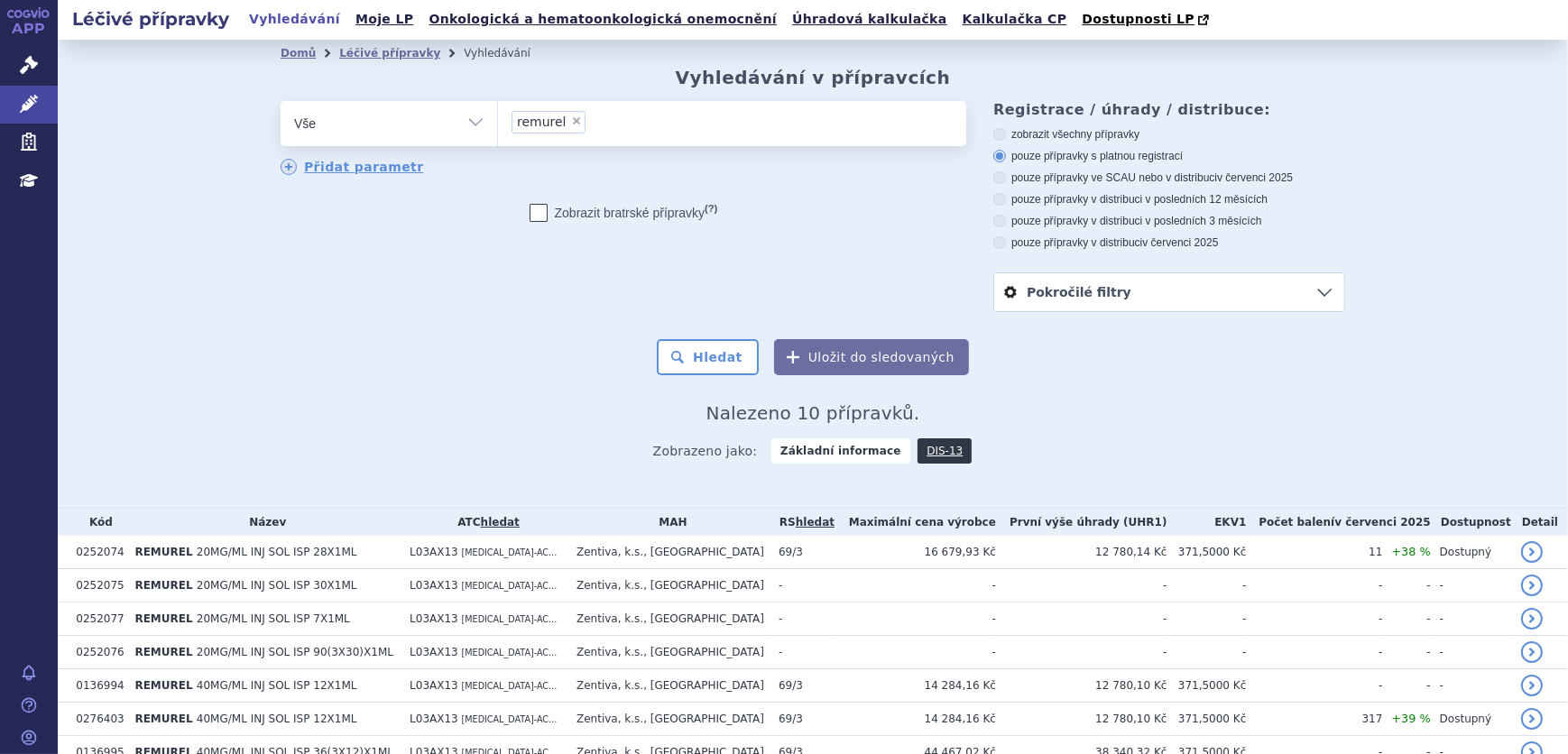
click at [571, 119] on span "×" at bounding box center [576, 121] width 11 height 11
click at [498, 119] on select "remurel" at bounding box center [497, 123] width 1 height 45
select select
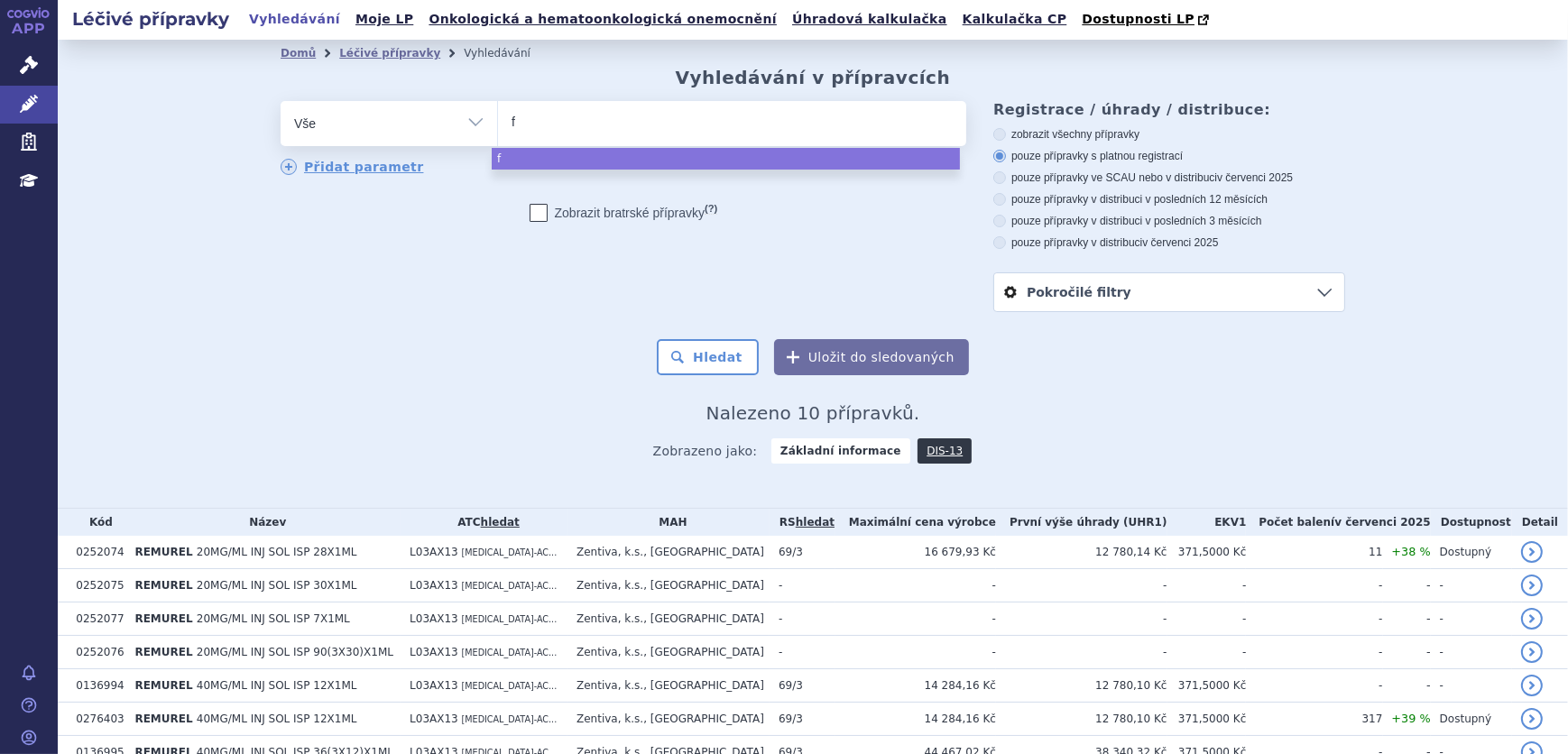
type input "fa"
type input "fam"
type input "famp"
type input "fampy"
type input "fampyr"
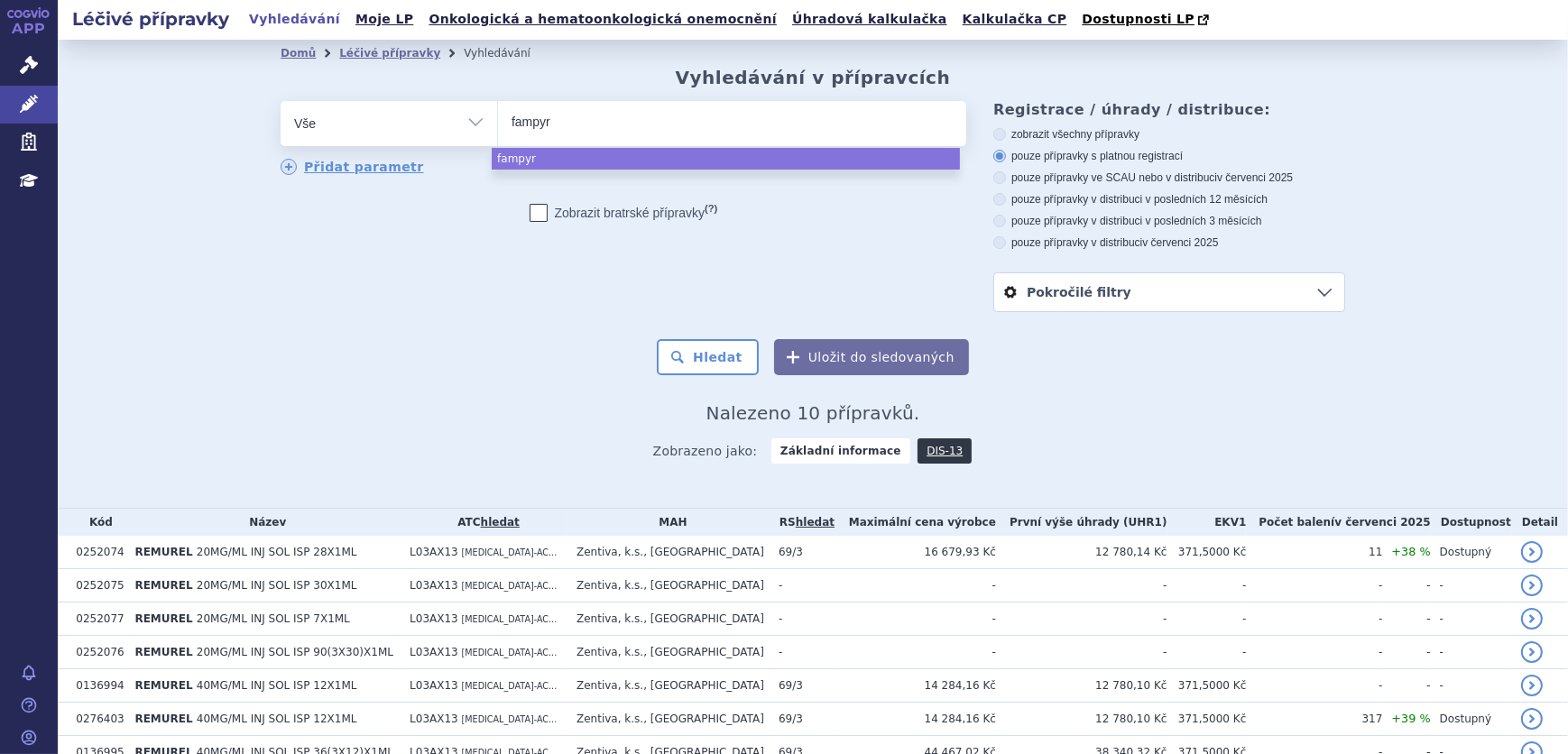
type input "fampyra"
select select "fampyra"
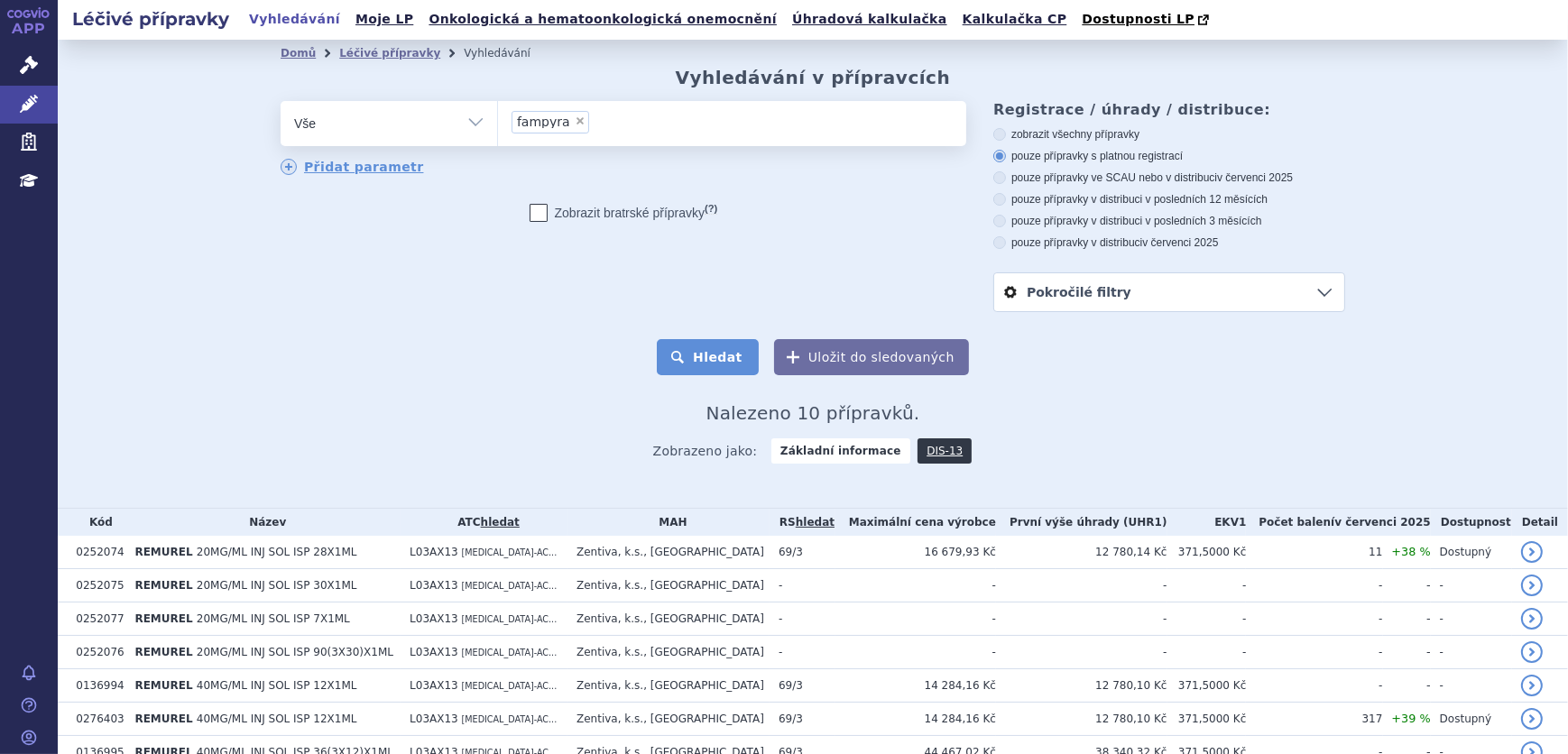
click at [707, 363] on button "Hledat" at bounding box center [708, 357] width 102 height 36
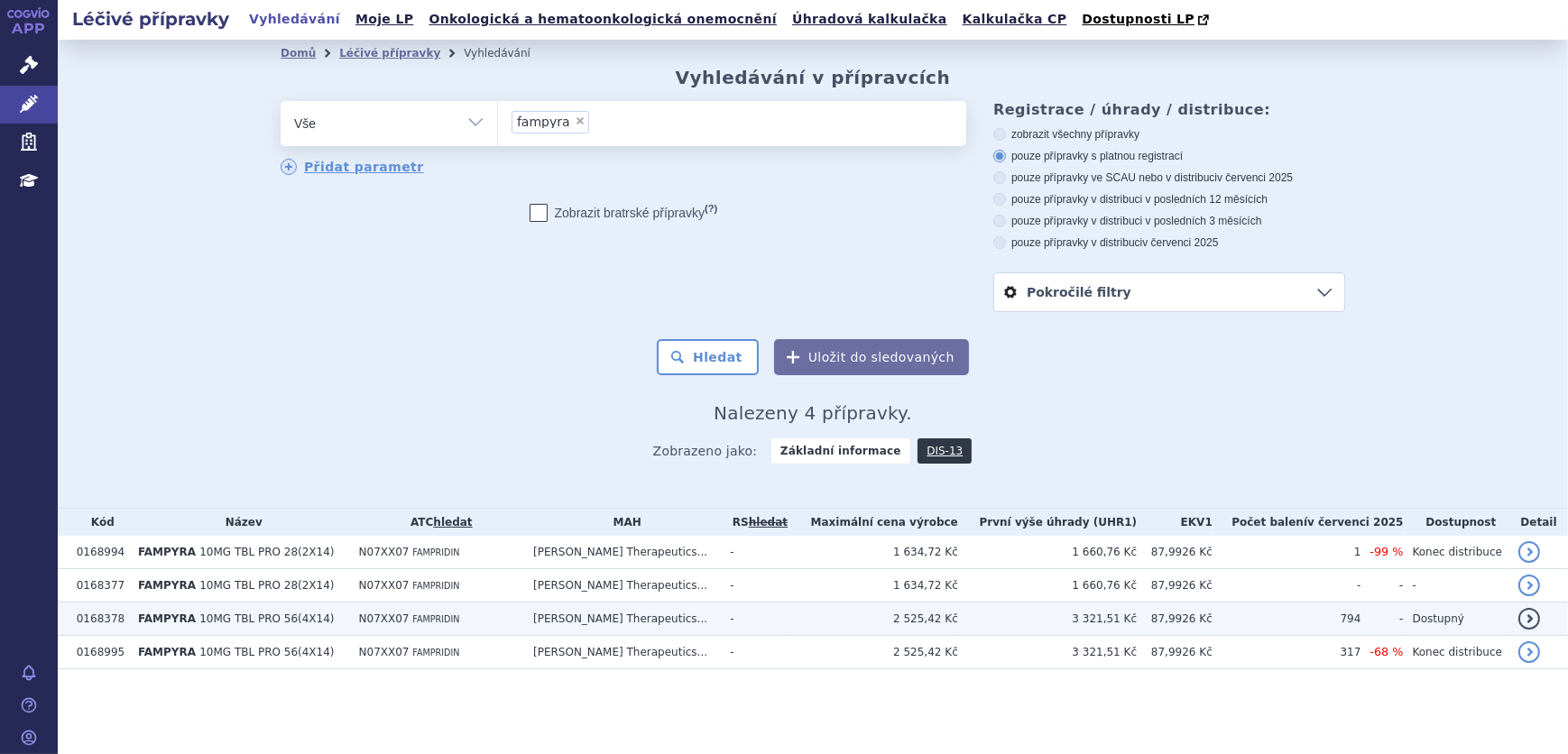
click at [1104, 624] on td "3 321,51 Kč" at bounding box center [1047, 620] width 179 height 34
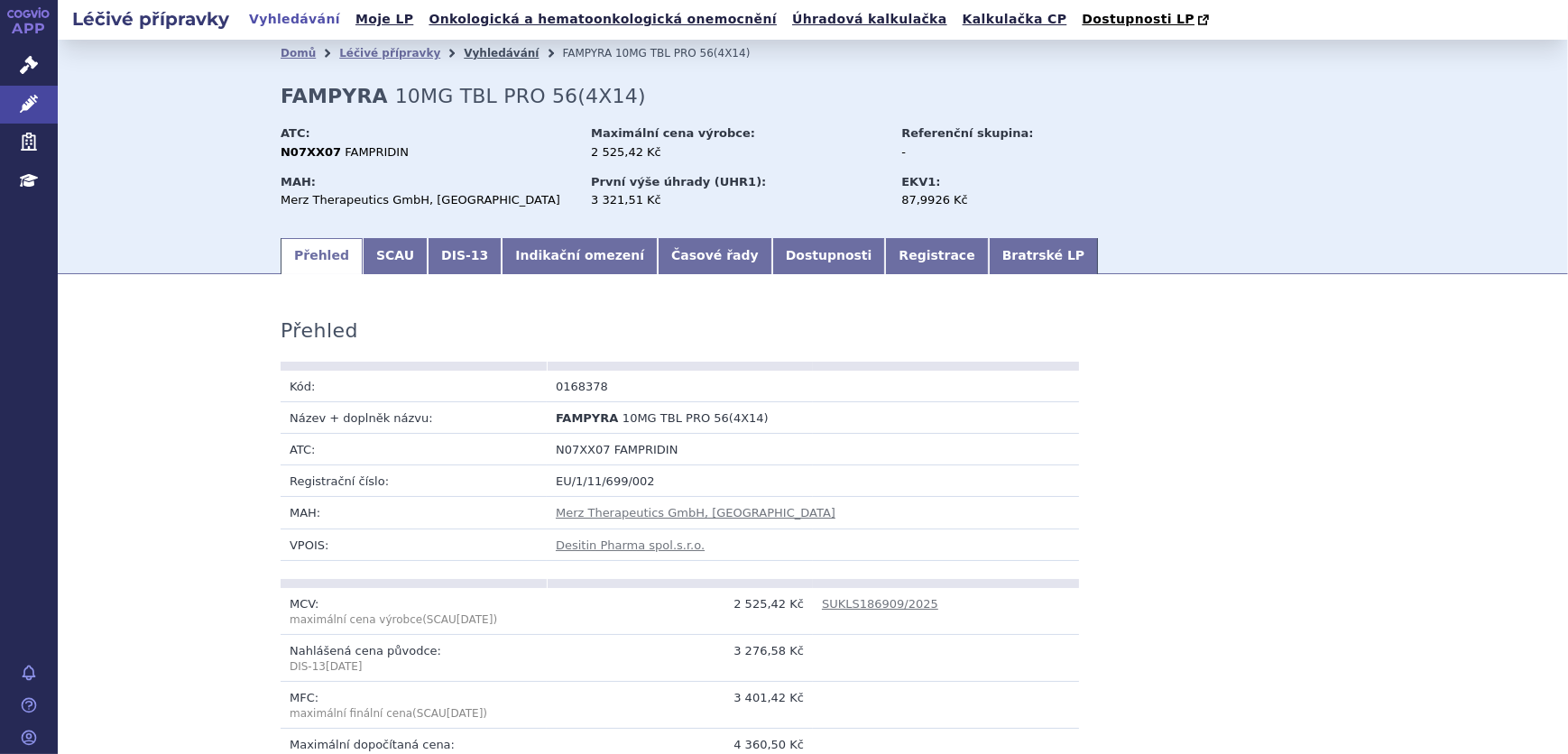
click at [464, 55] on link "Vyhledávání" at bounding box center [501, 53] width 75 height 12
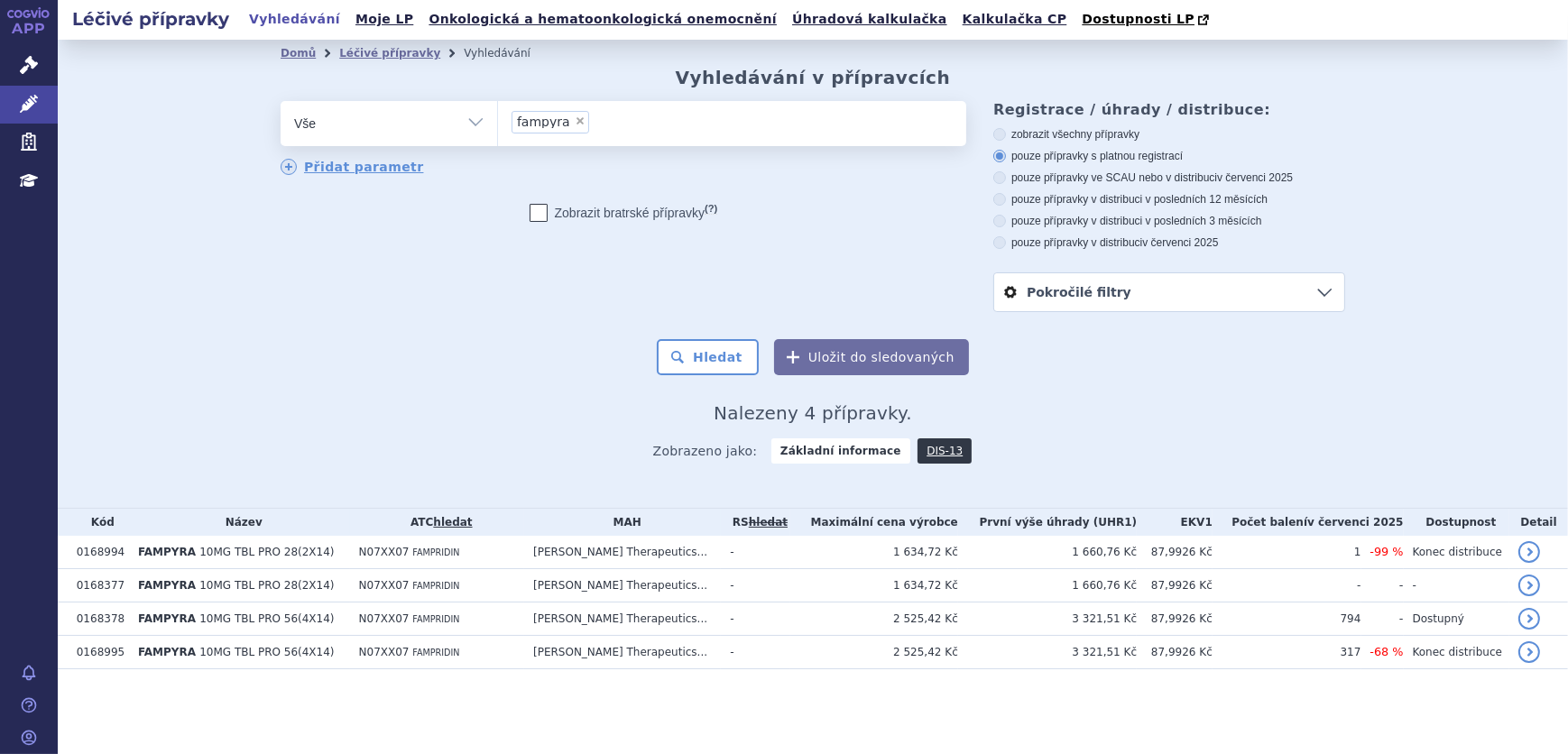
click at [574, 118] on span "×" at bounding box center [580, 121] width 11 height 11
click at [498, 118] on select "fampyra" at bounding box center [497, 123] width 1 height 45
select select
click at [45, 68] on link "Správní řízení" at bounding box center [28, 66] width 57 height 38
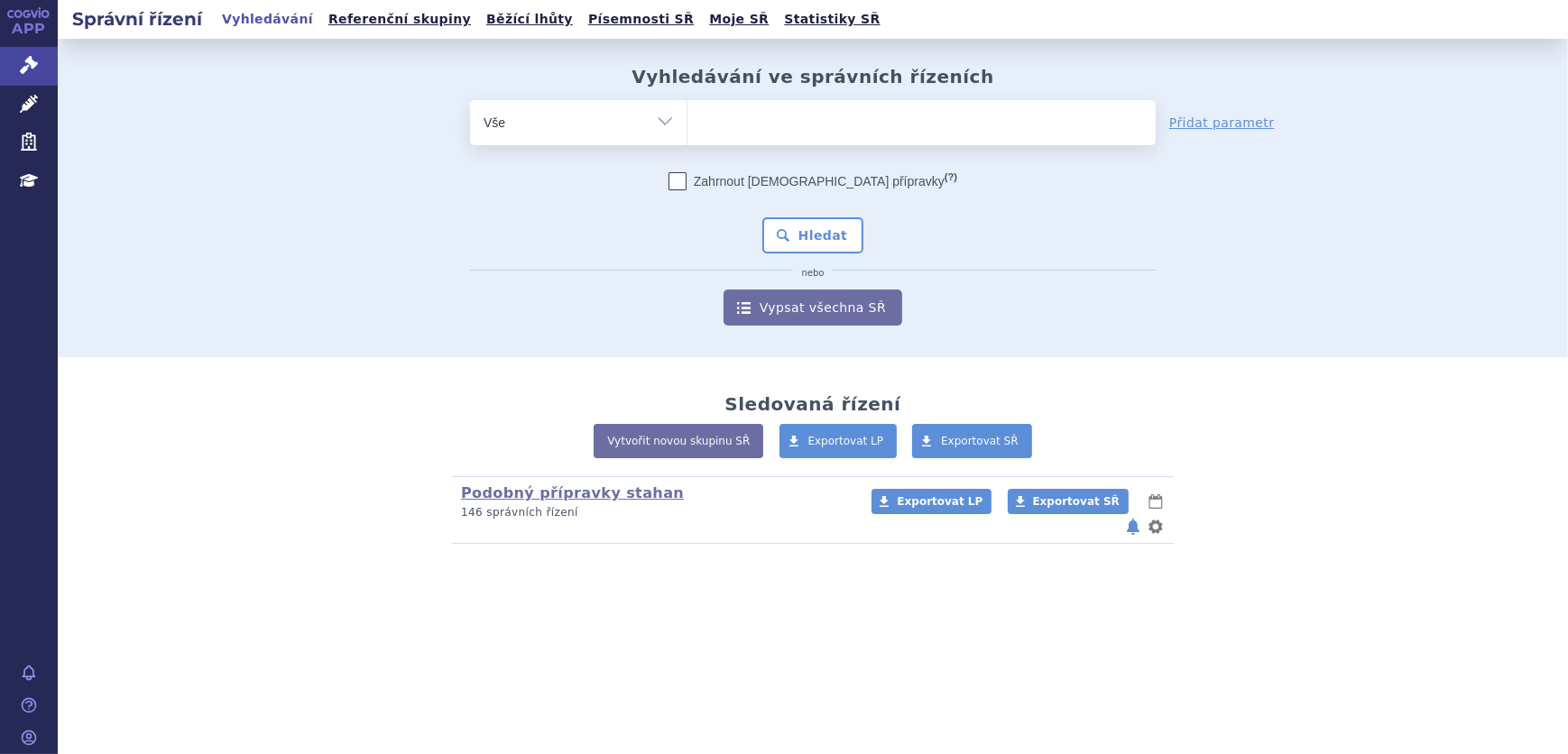
click at [759, 123] on ul at bounding box center [921, 119] width 468 height 38
click at [687, 123] on select at bounding box center [686, 122] width 1 height 45
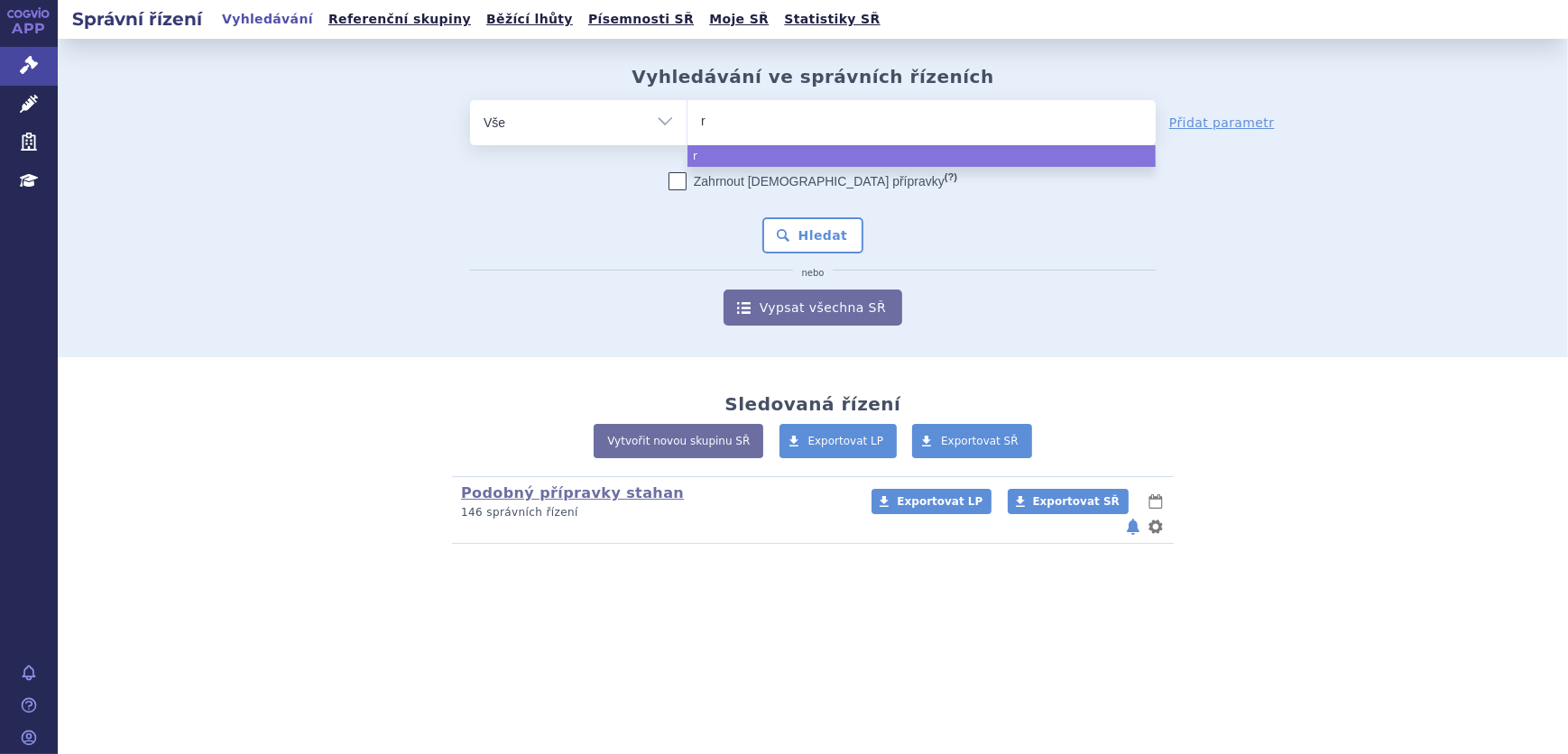
type input "re"
type input "remu"
type input "remure"
type input "remurel"
select select "remurel"
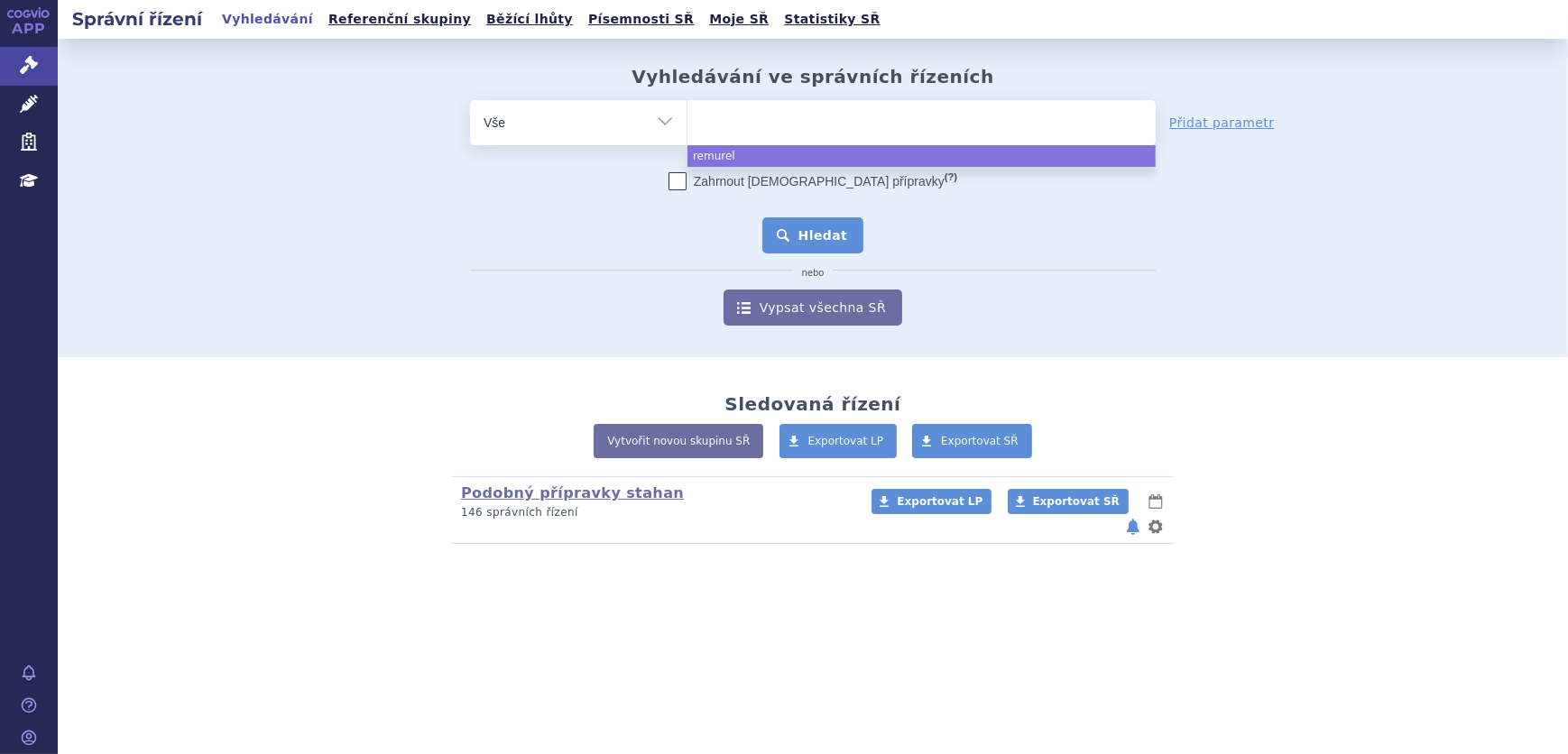
click at [790, 235] on button "Hledat" at bounding box center [813, 235] width 102 height 36
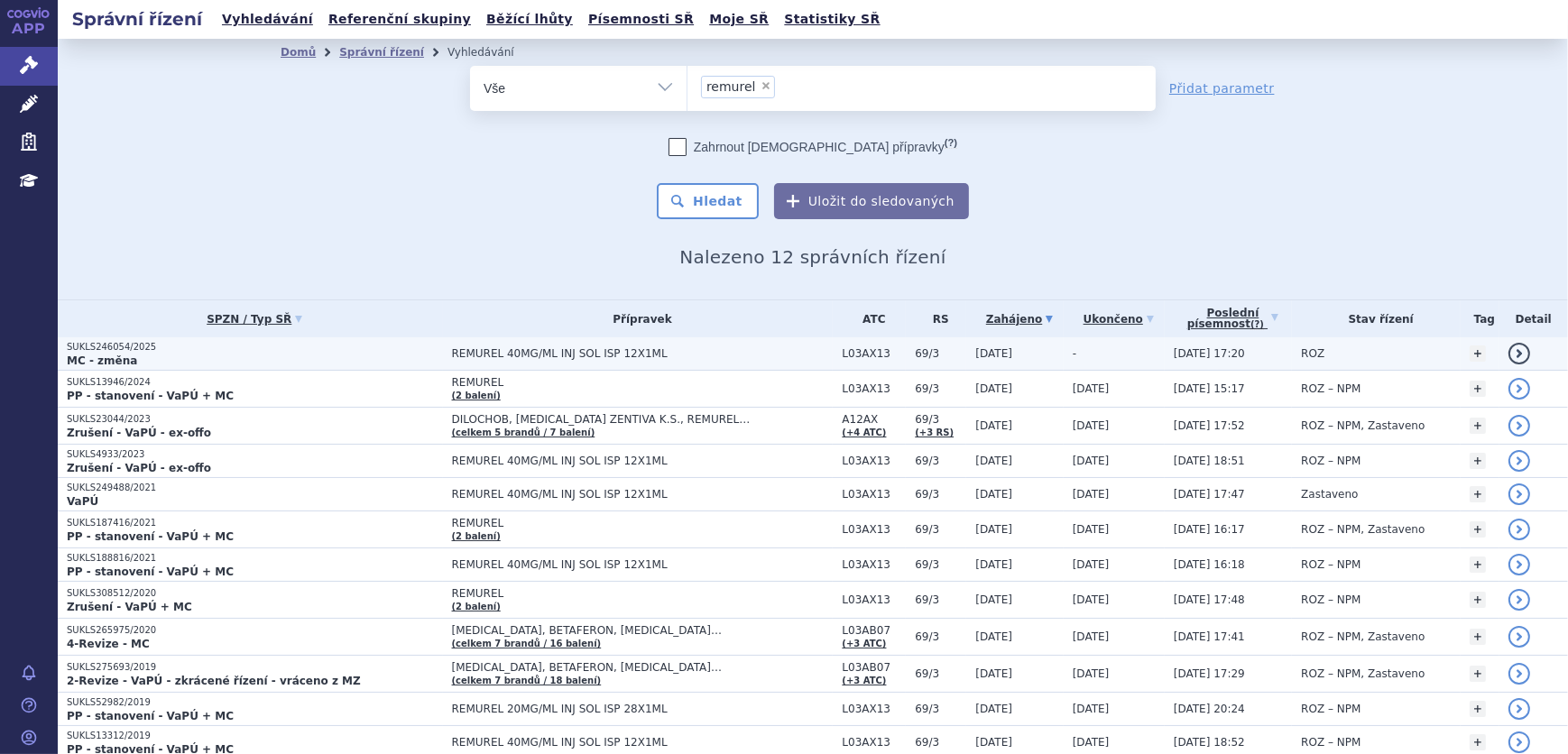
click at [476, 347] on span "REMUREL 40MG/ML INJ SOL ISP 12X1ML" at bounding box center [643, 353] width 382 height 12
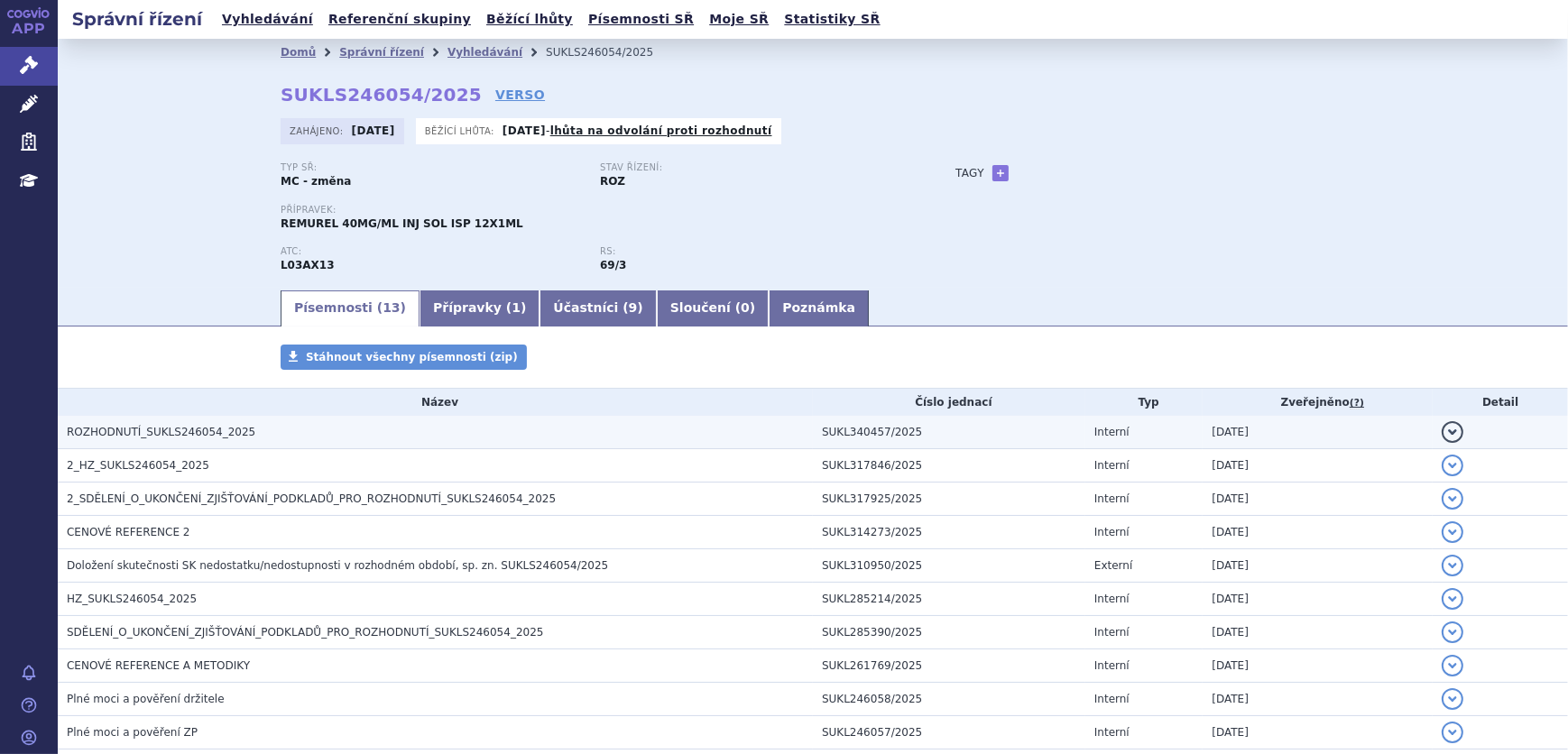
click at [406, 426] on h3 "ROZHODNUTÍ_SUKLS246054_2025" at bounding box center [440, 432] width 746 height 18
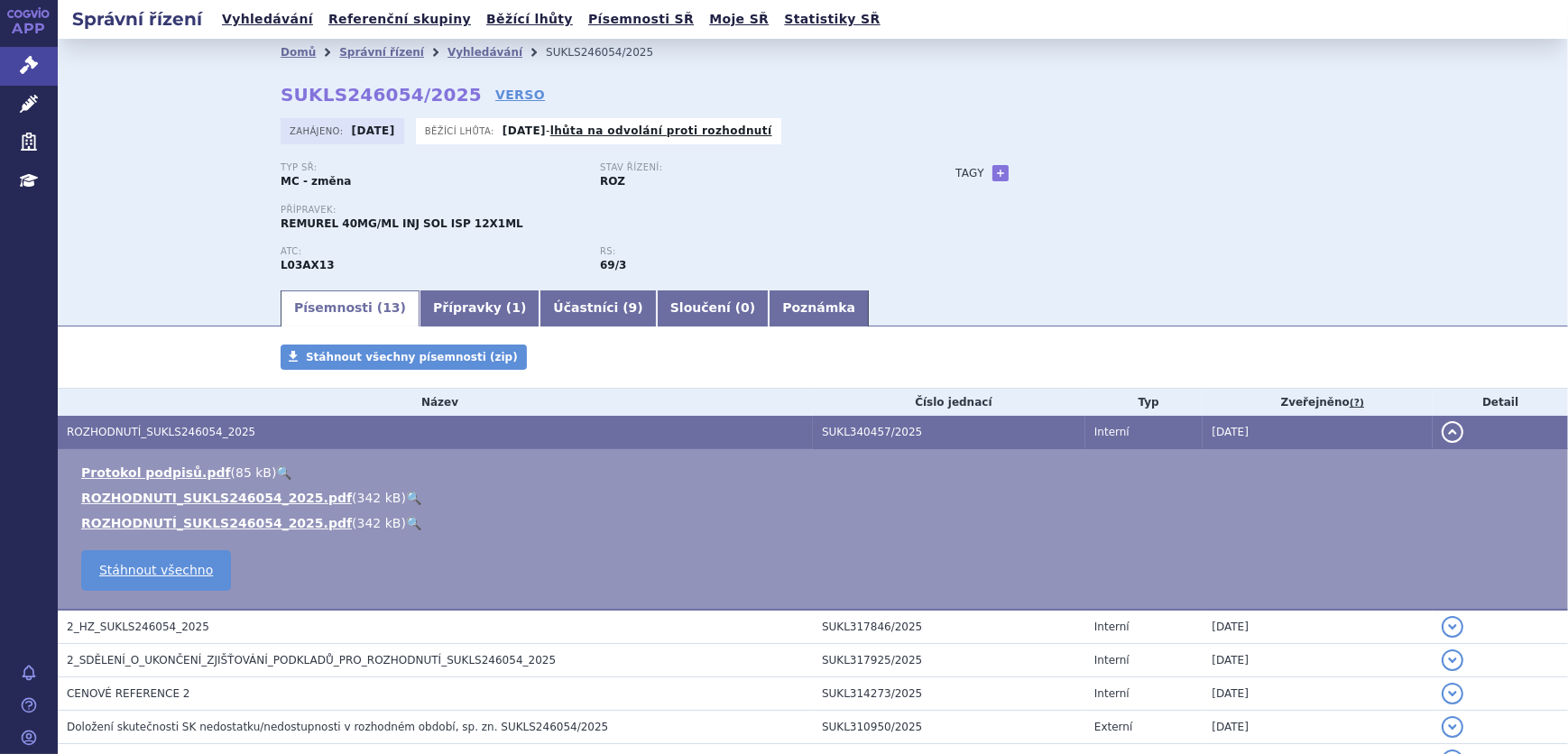
click at [406, 496] on link "🔍" at bounding box center [414, 497] width 15 height 14
click at [16, 108] on link "Léčivé přípravky" at bounding box center [28, 104] width 57 height 38
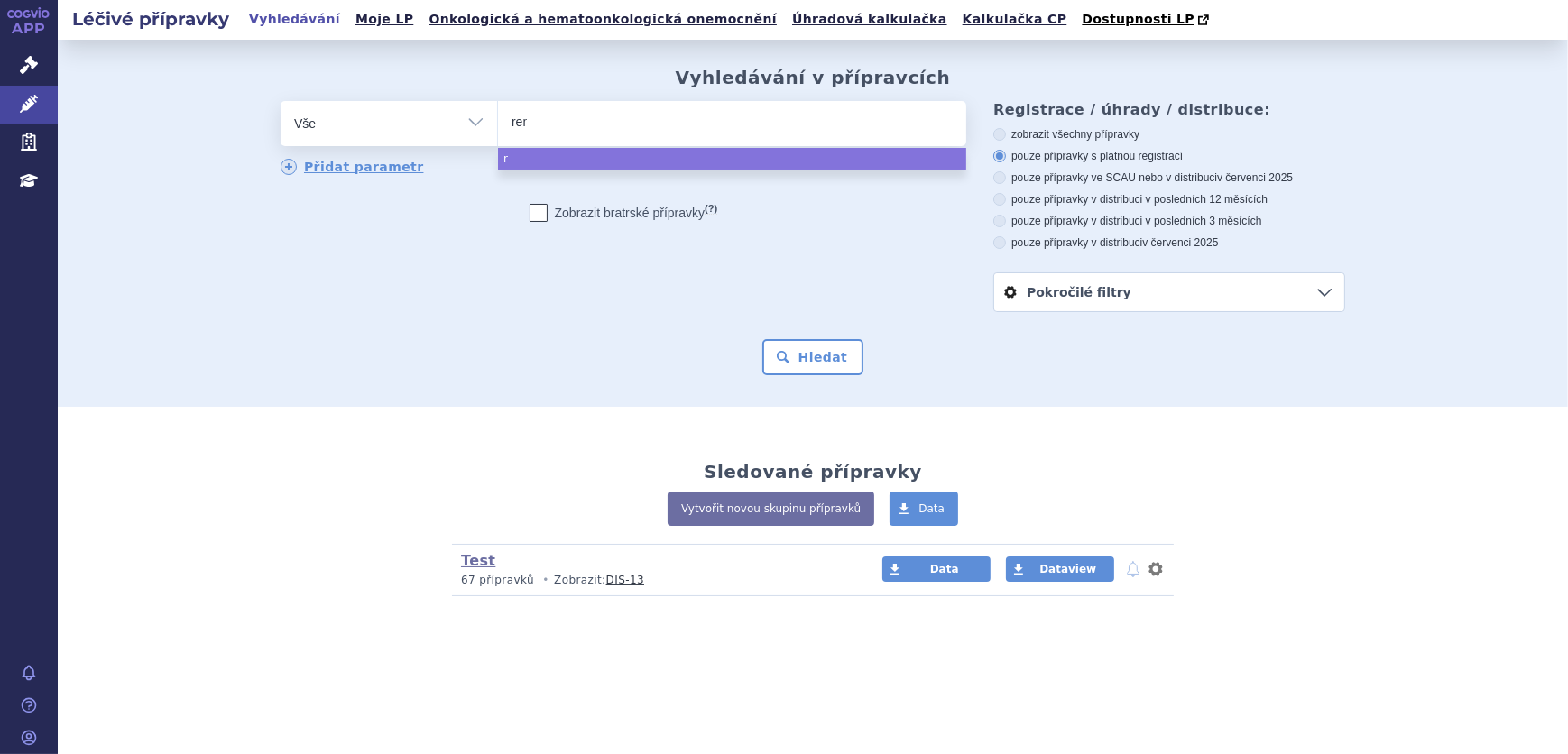
type input "remu"
type input "remur"
type input "remure"
type input "remurel"
select select "remurel"
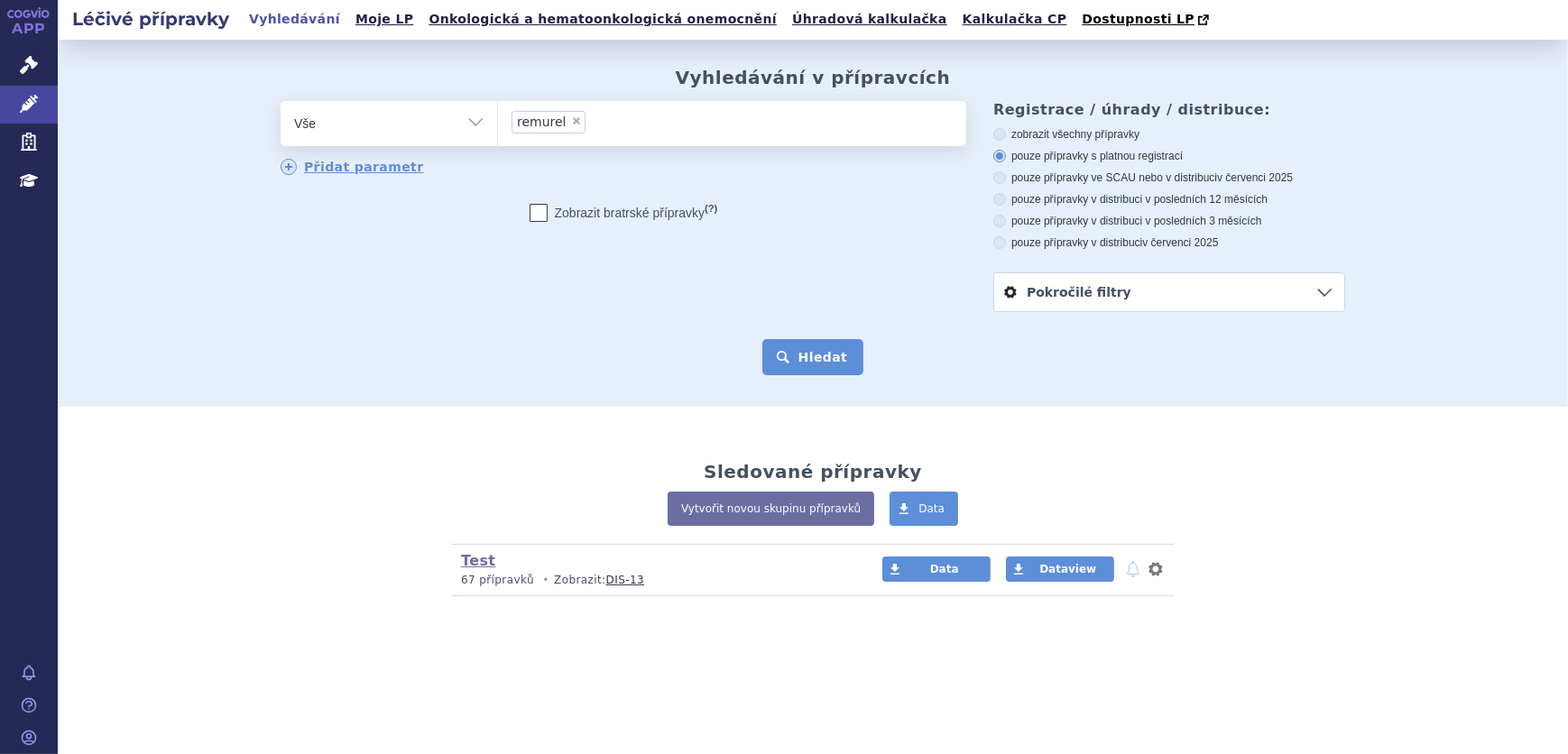
click at [850, 361] on button "Hledat" at bounding box center [813, 357] width 102 height 36
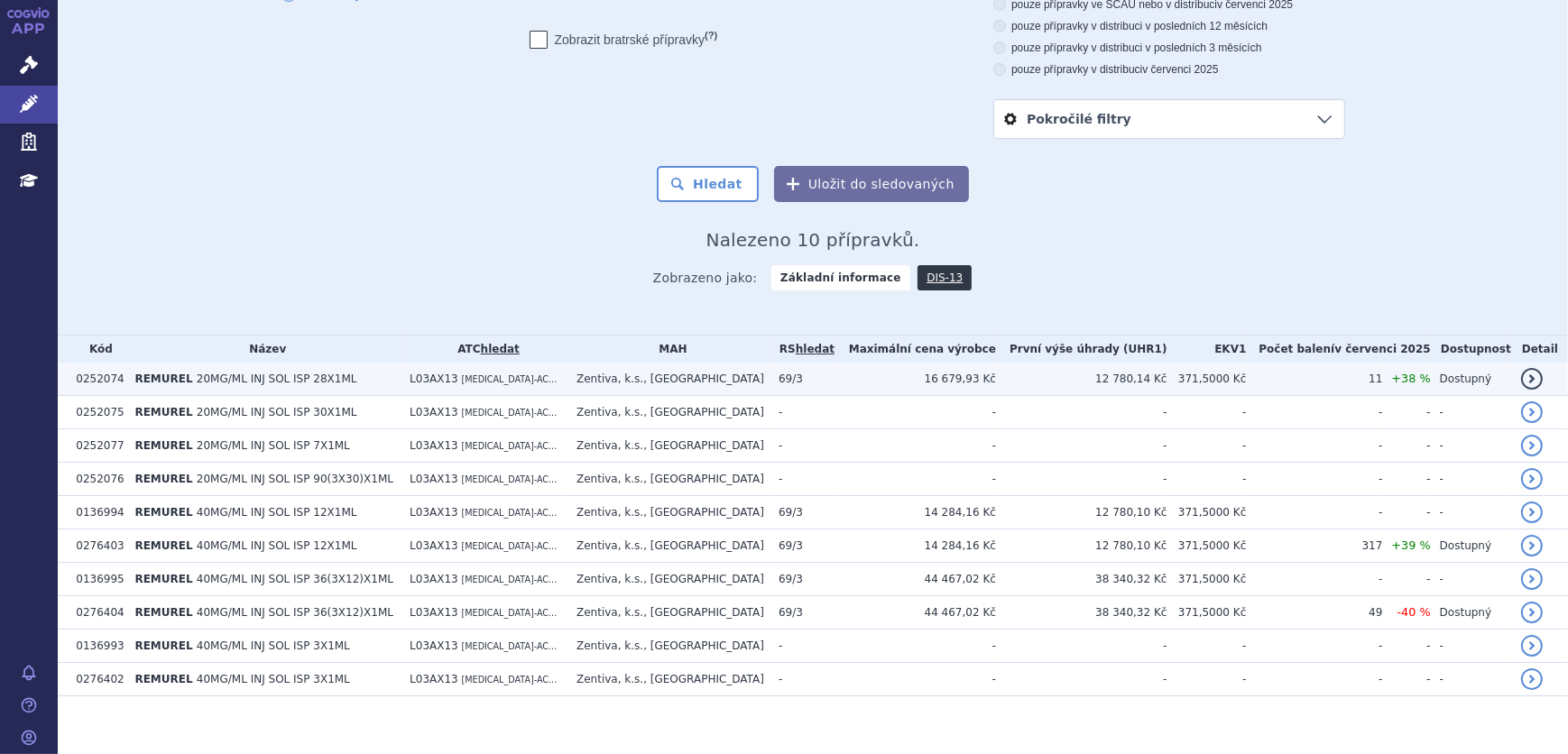
scroll to position [188, 0]
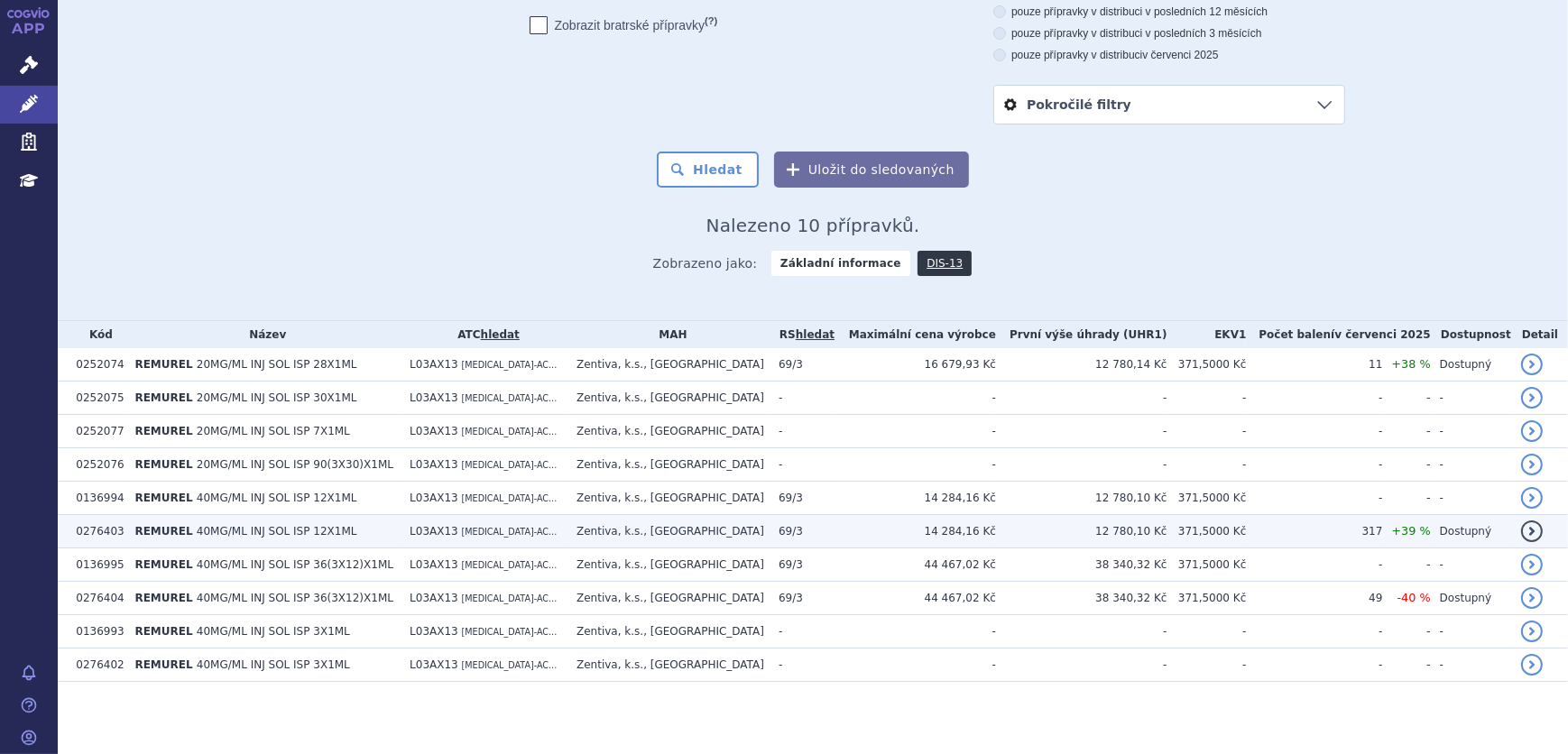
click at [89, 532] on td "0276403" at bounding box center [96, 532] width 58 height 34
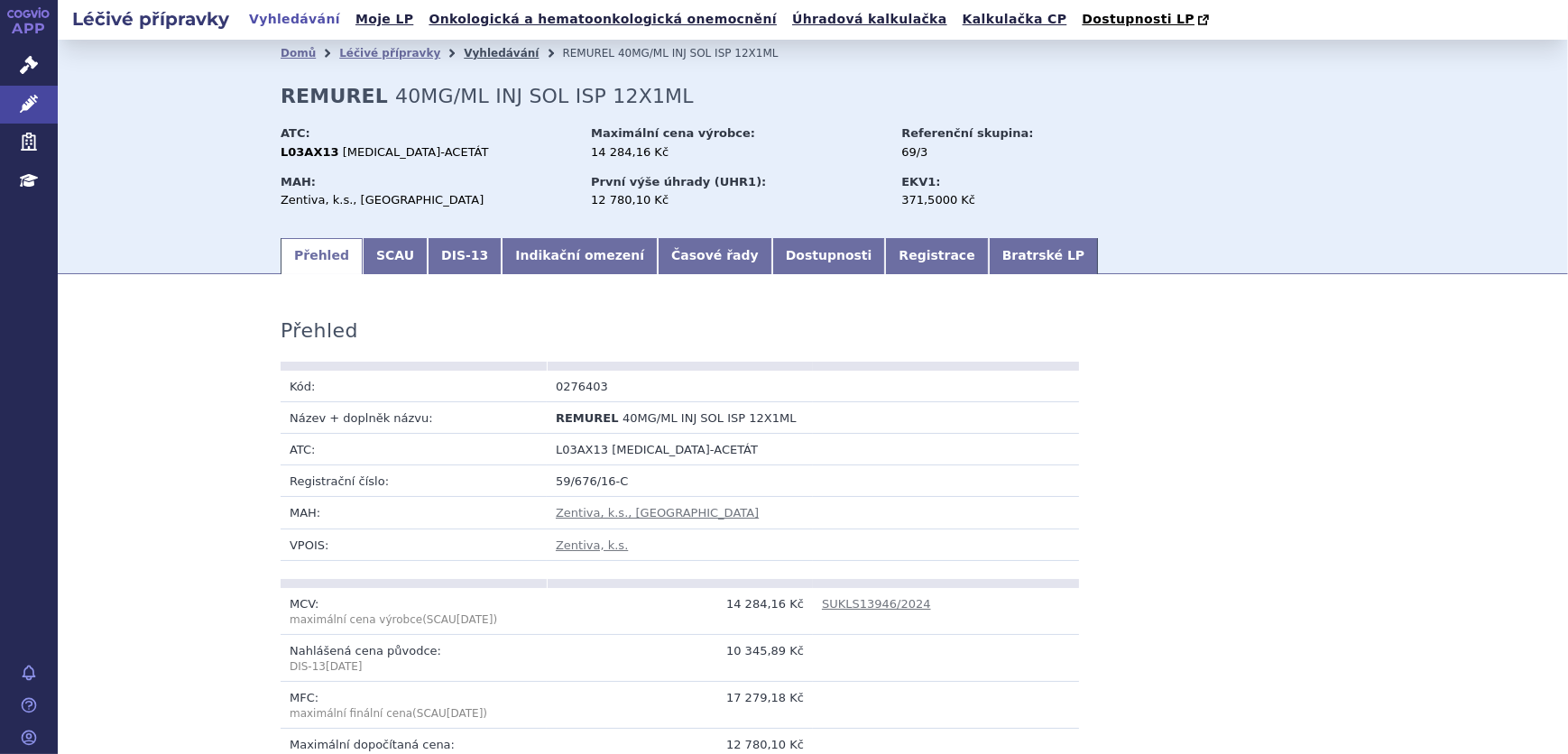
click at [485, 55] on link "Vyhledávání" at bounding box center [501, 53] width 75 height 12
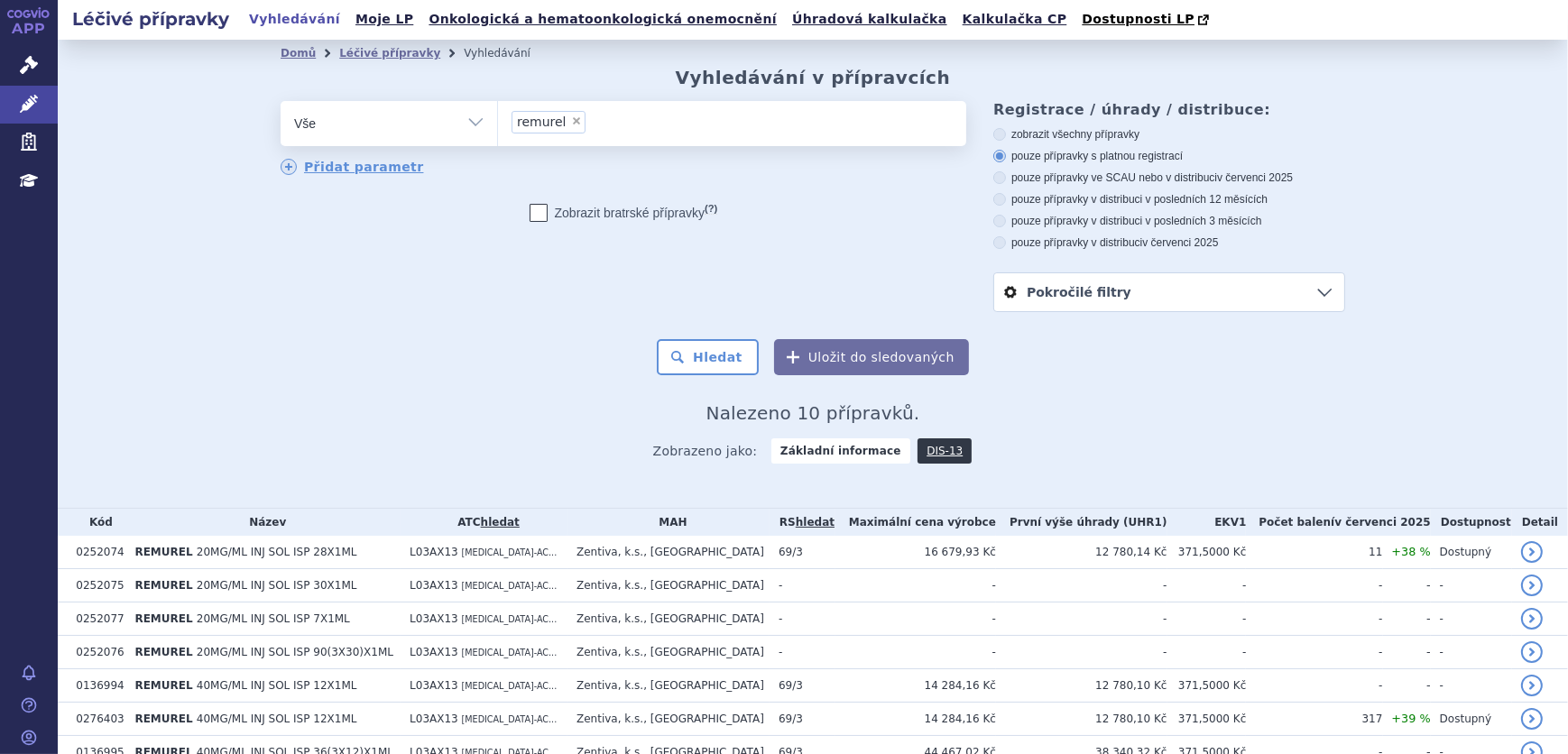
click at [571, 118] on span "×" at bounding box center [576, 121] width 11 height 11
click at [498, 118] on select "remurel" at bounding box center [497, 123] width 1 height 45
select select
type input "AVONEX"
select select "AVONEX"
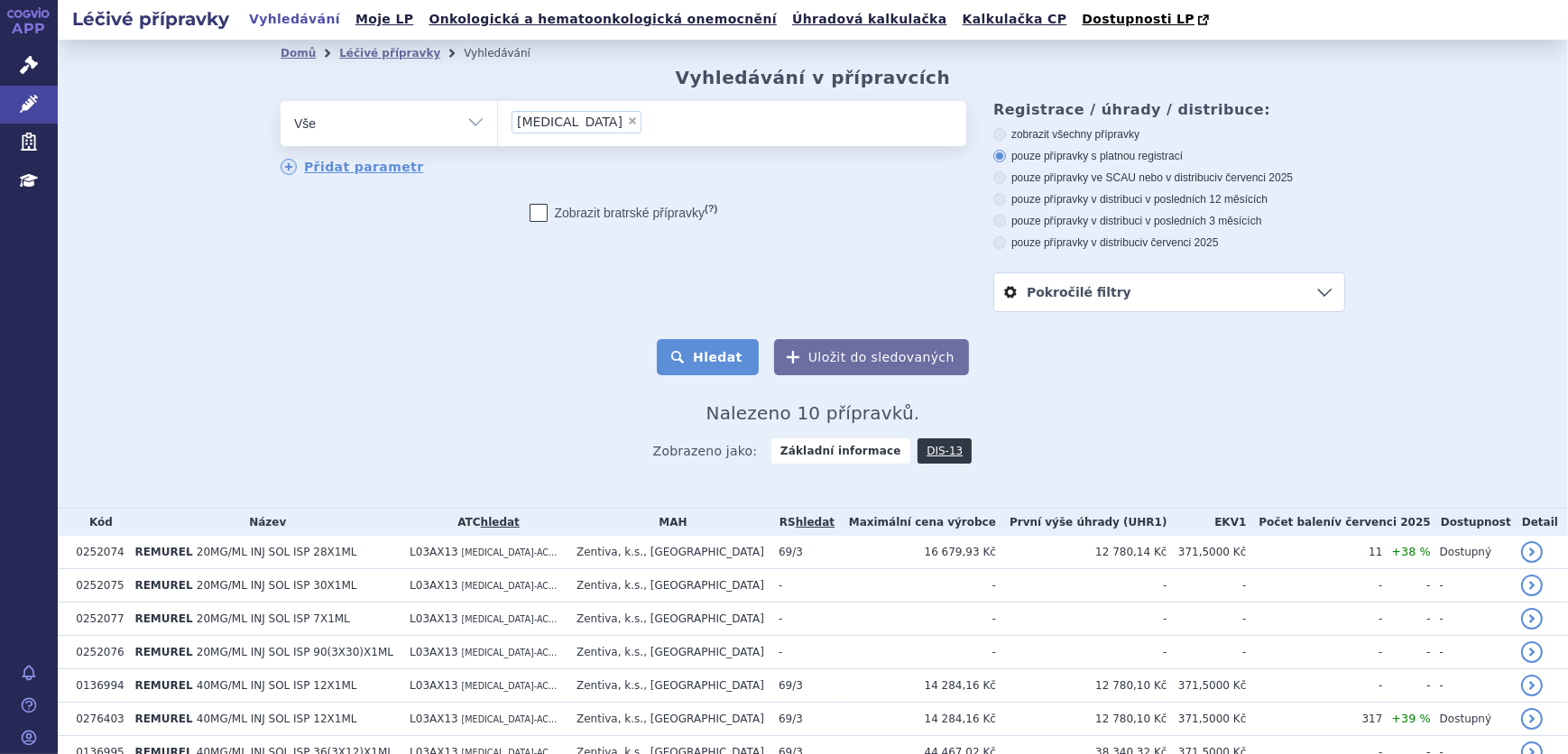
click at [710, 352] on button "Hledat" at bounding box center [708, 357] width 102 height 36
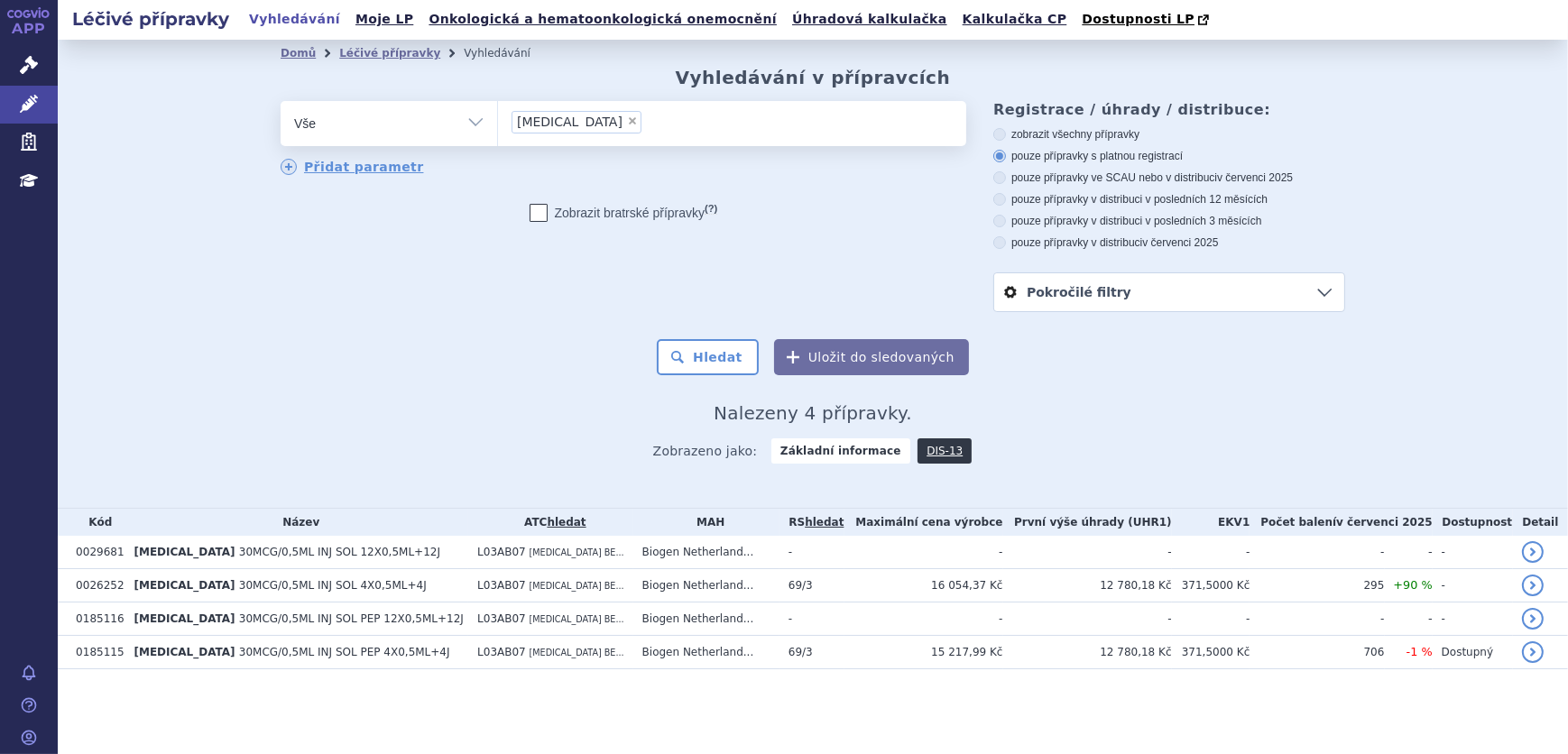
click at [627, 126] on span "×" at bounding box center [633, 121] width 11 height 11
click at [498, 126] on select "AVONEX" at bounding box center [497, 123] width 1 height 45
select select
type input "PLEGRIDY PRO INTRAMUSKULÁRNÍ PODÁNÍ"
select select "PLEGRIDY PRO INTRAMUSKULÁRNÍ PODÁNÍ"
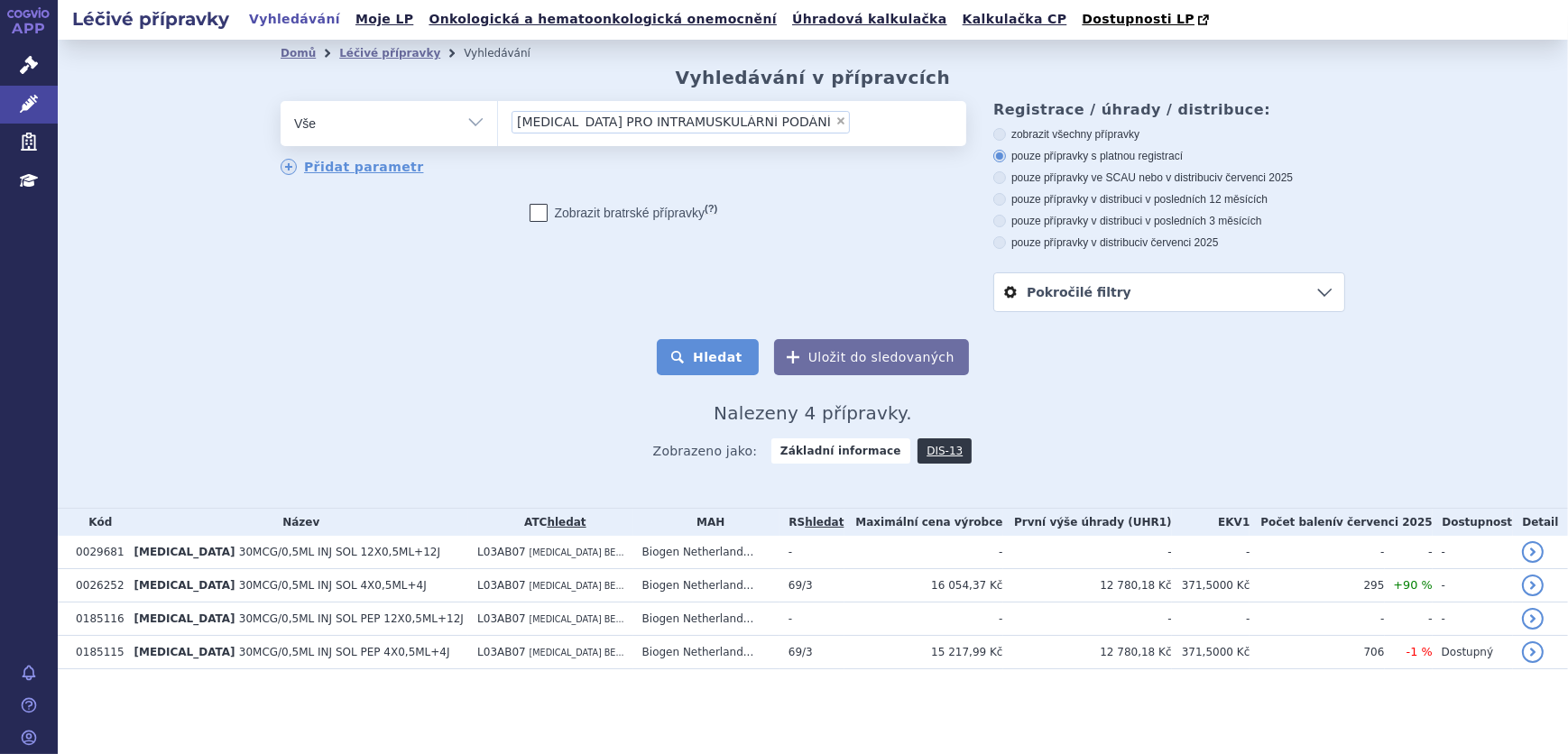
click at [682, 356] on button "Hledat" at bounding box center [708, 357] width 102 height 36
